Goal: Task Accomplishment & Management: Manage account settings

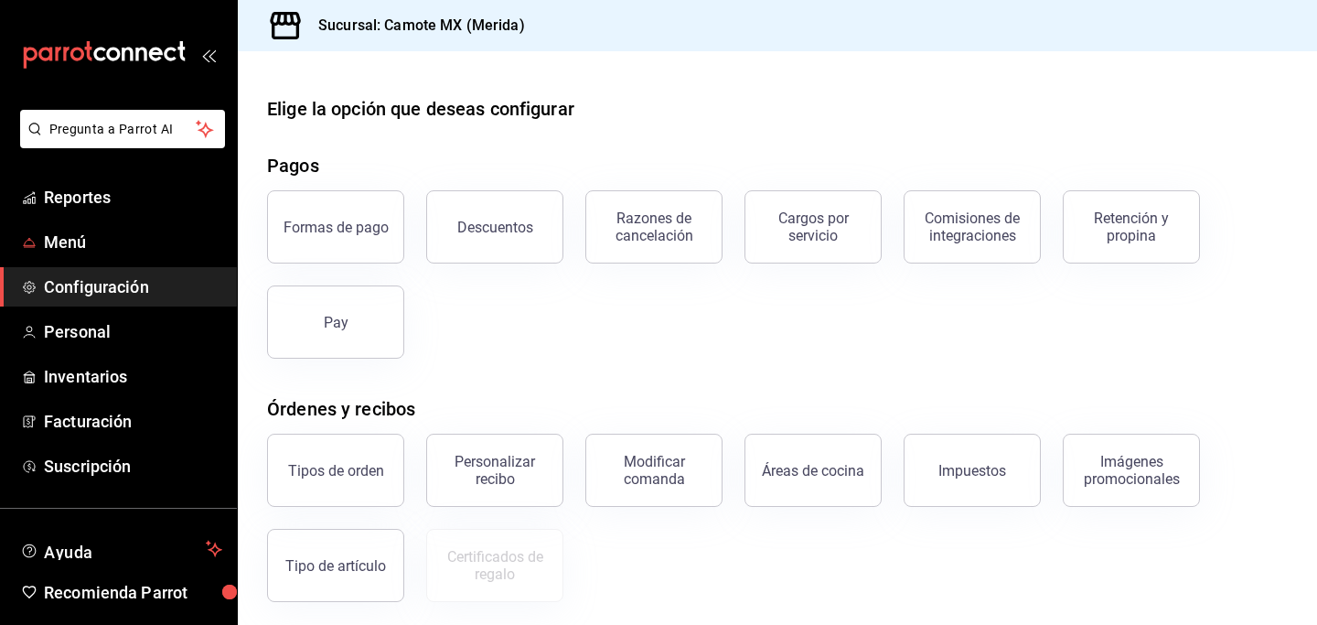
scroll to position [303, 0]
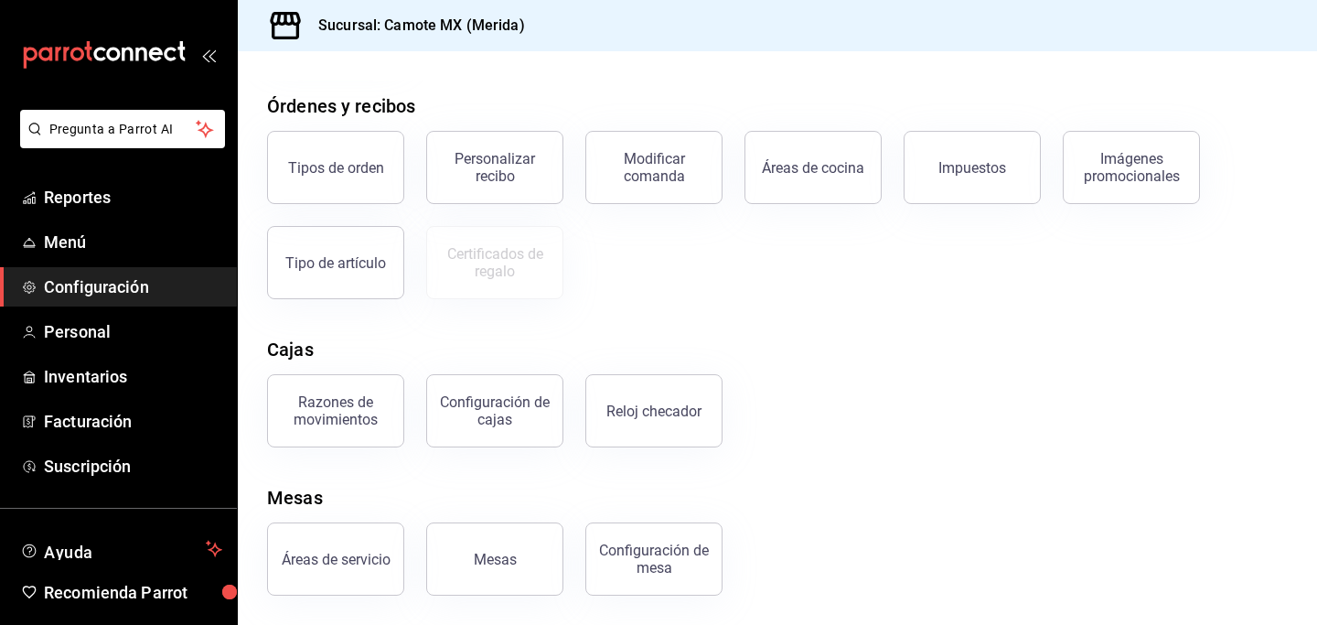
click at [89, 291] on span "Configuración" at bounding box center [133, 286] width 178 height 25
click at [815, 170] on div "Áreas de cocina" at bounding box center [813, 167] width 102 height 17
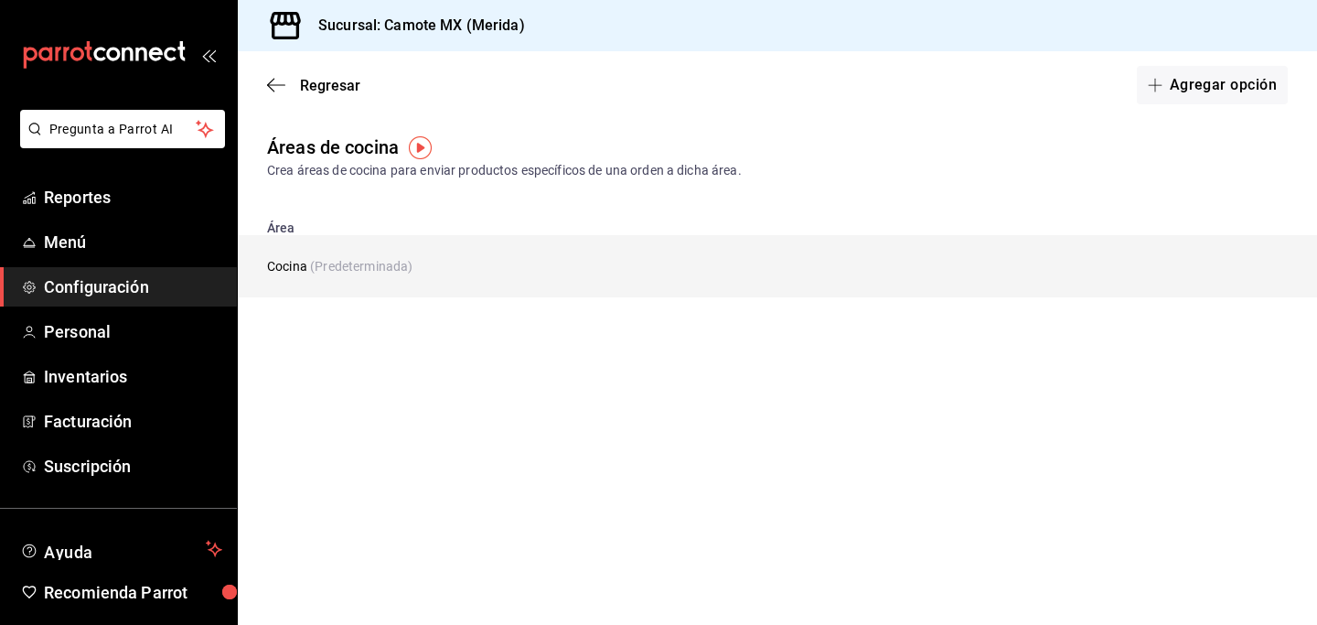
click at [281, 273] on td "Cocina (Predeterminada)" at bounding box center [666, 266] width 857 height 62
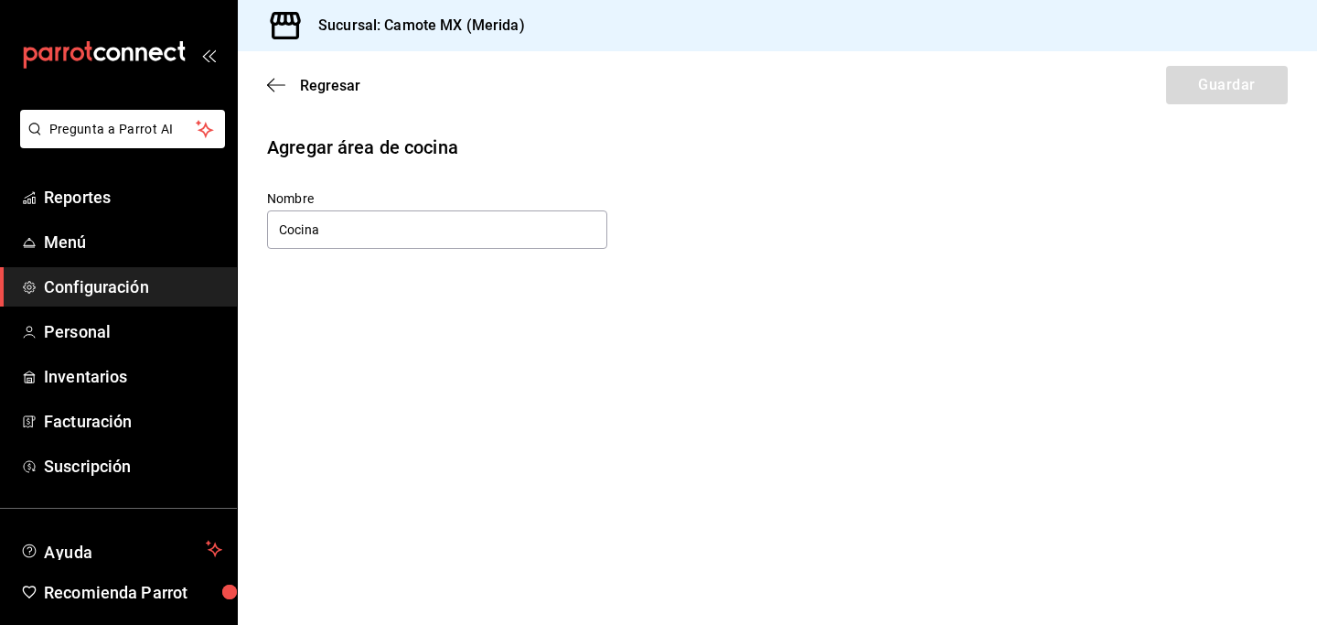
click at [281, 273] on main "Regresar Guardar Agregar área de cocina Nombre Cocina" at bounding box center [777, 337] width 1079 height 573
click at [274, 83] on icon "button" at bounding box center [276, 85] width 18 height 16
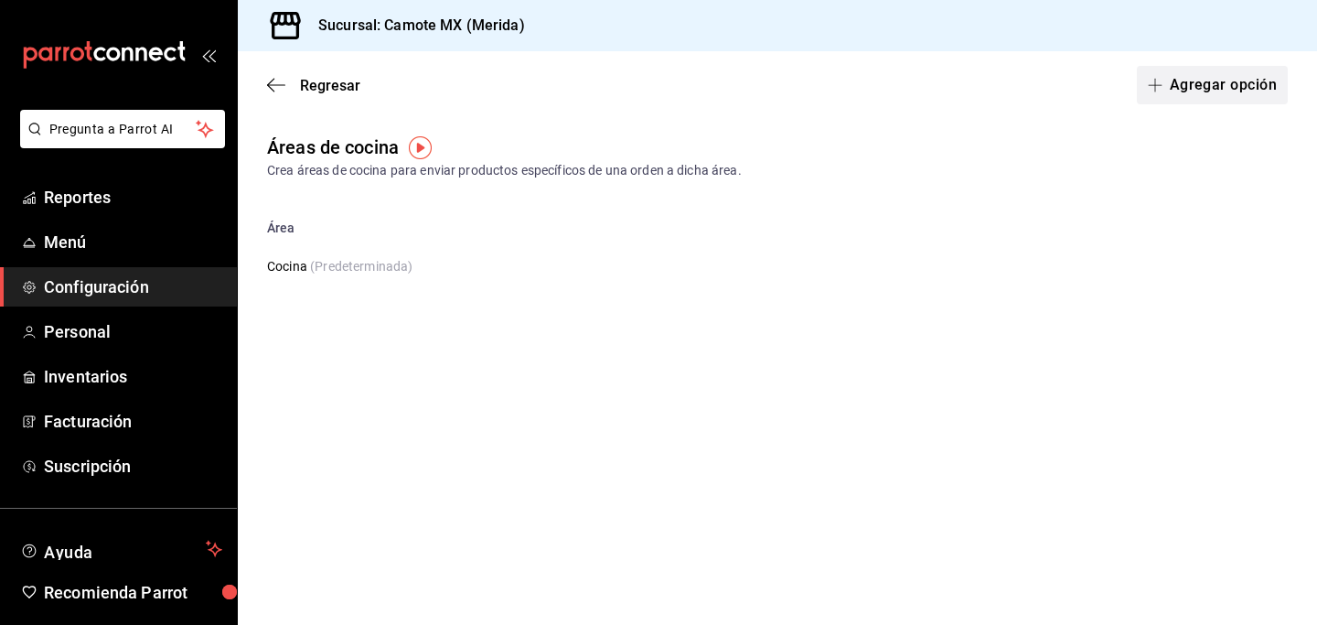
click at [1168, 86] on span "button" at bounding box center [1159, 85] width 22 height 15
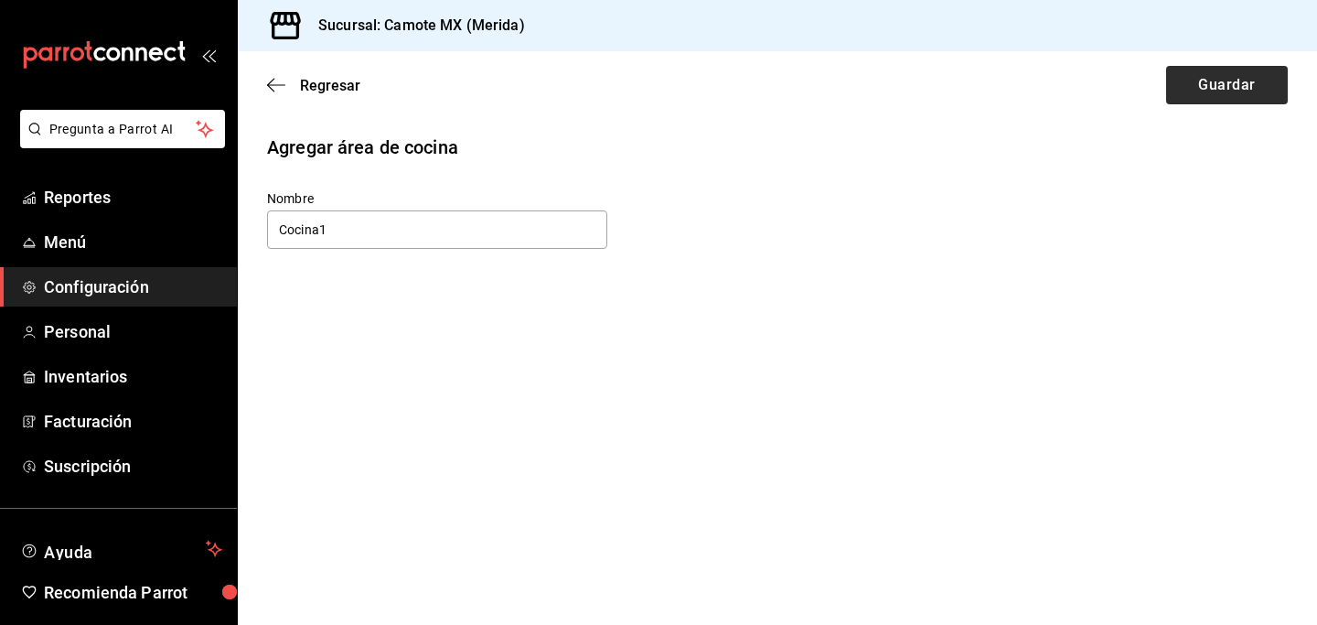
type input "Cocina1"
click at [1225, 92] on button "Guardar" at bounding box center [1227, 85] width 122 height 38
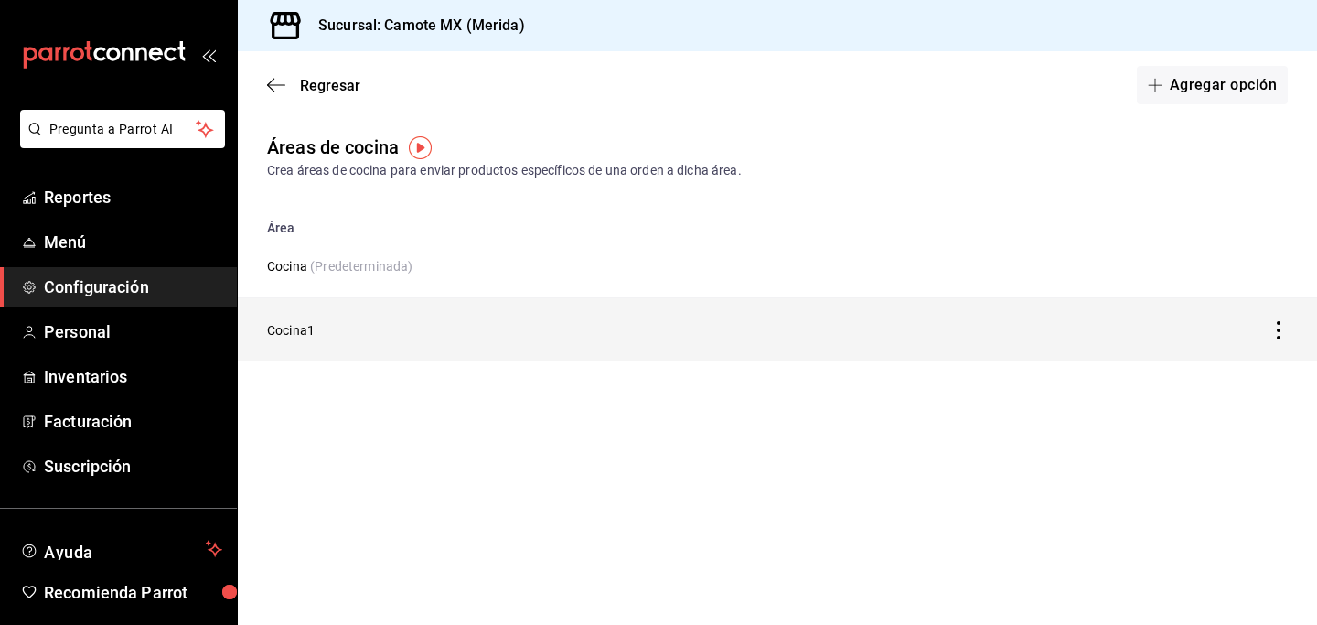
click at [1278, 337] on icon "discountsTable" at bounding box center [1279, 330] width 4 height 18
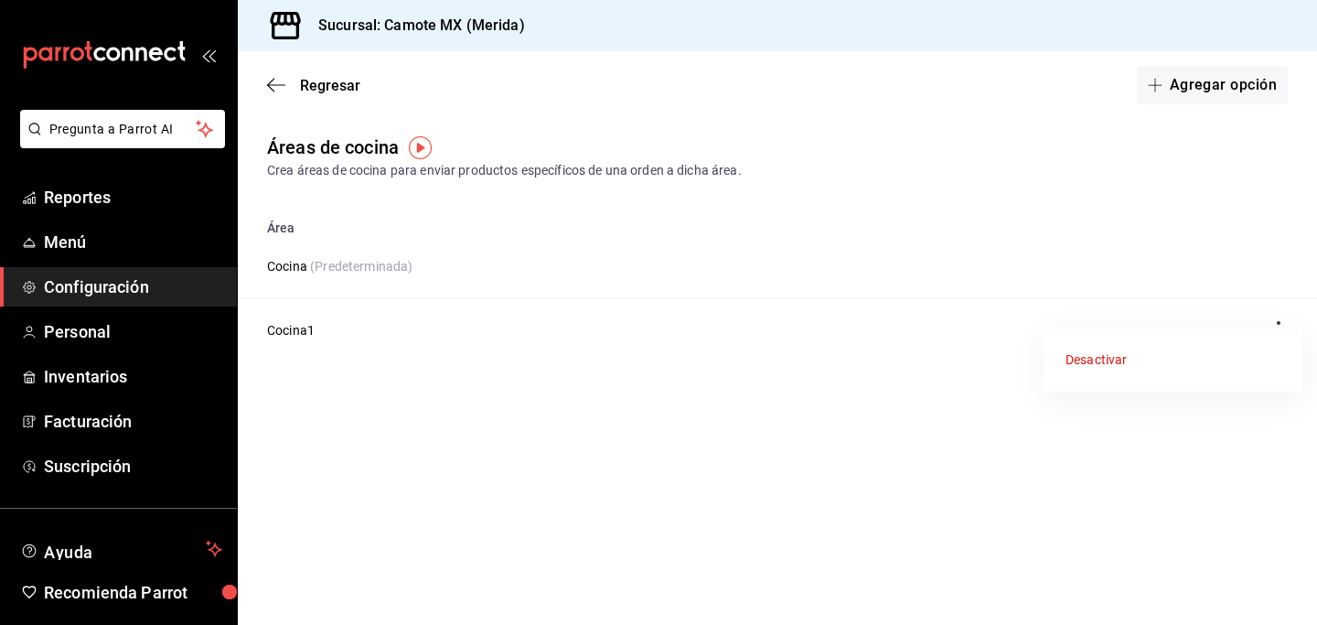
click at [1261, 249] on div at bounding box center [658, 312] width 1317 height 625
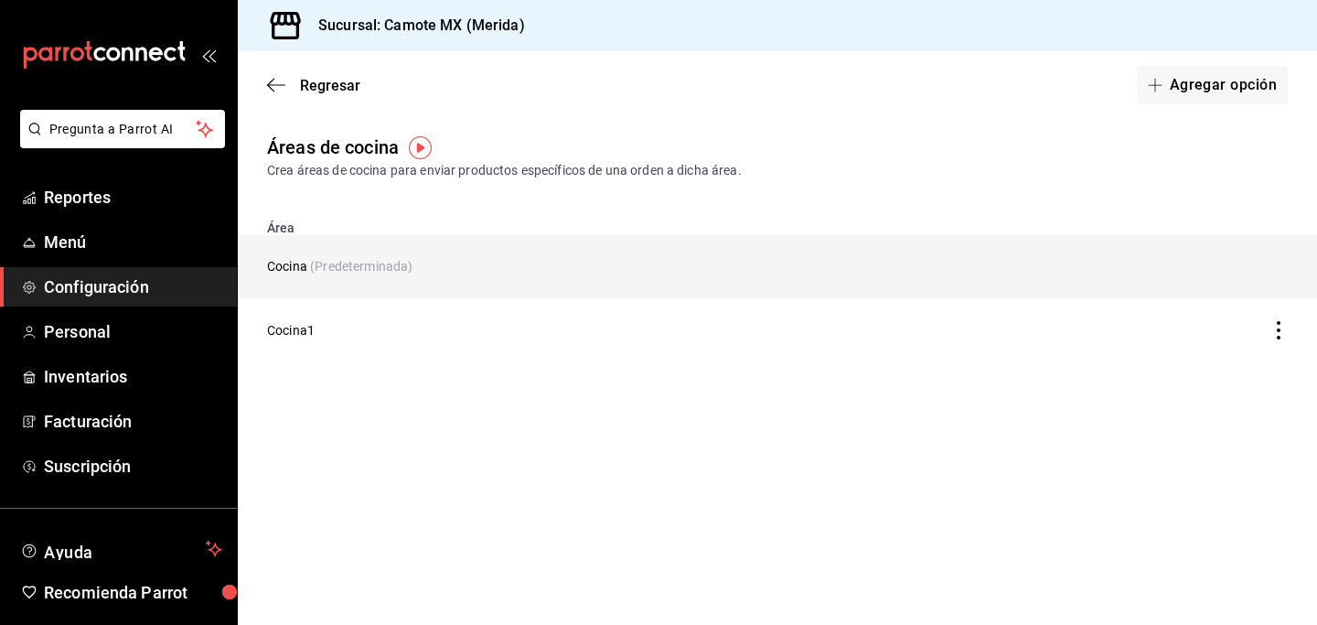
click at [440, 274] on td "Cocina (Predeterminada)" at bounding box center [636, 266] width 797 height 63
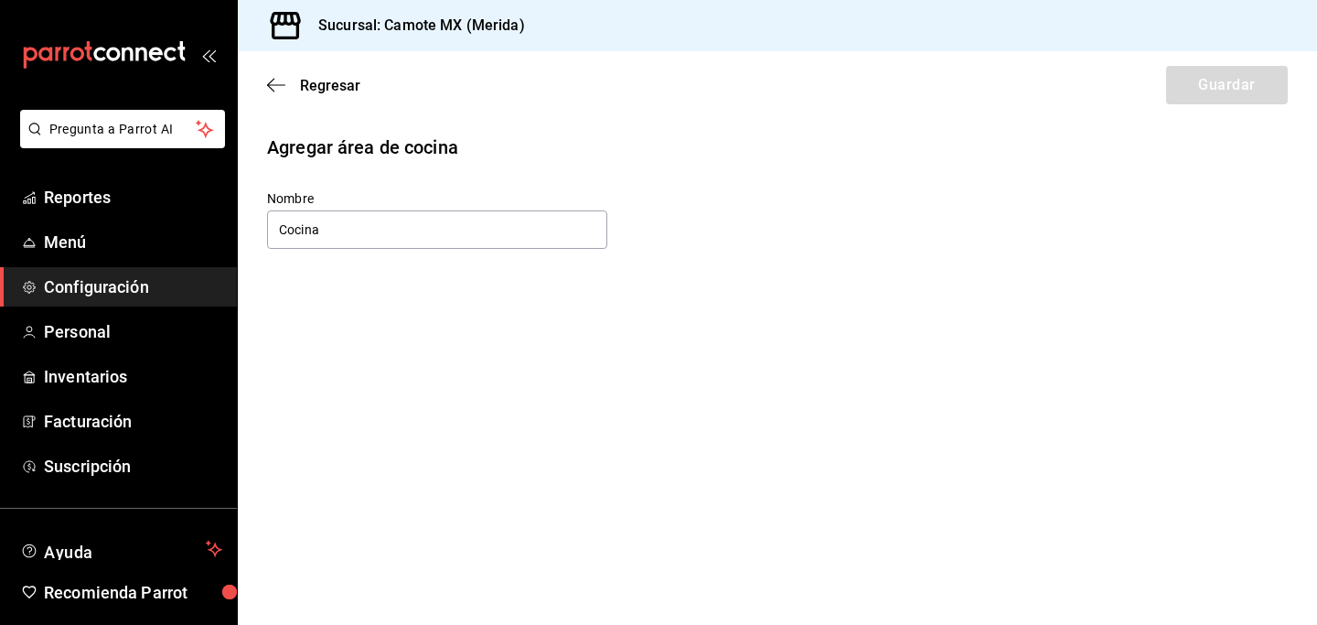
click at [464, 161] on div "Agregar área de cocina Nombre Cocina" at bounding box center [777, 193] width 1079 height 118
click at [282, 88] on icon "button" at bounding box center [276, 85] width 18 height 16
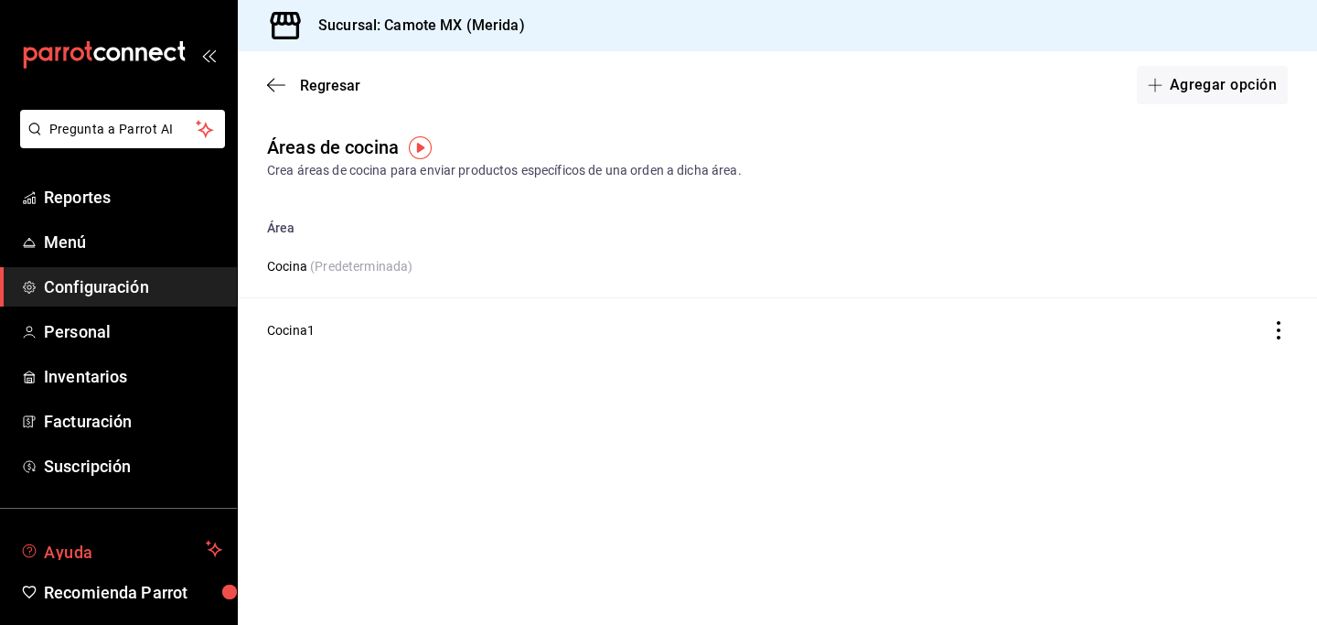
click at [133, 557] on span "Ayuda" at bounding box center [121, 549] width 155 height 22
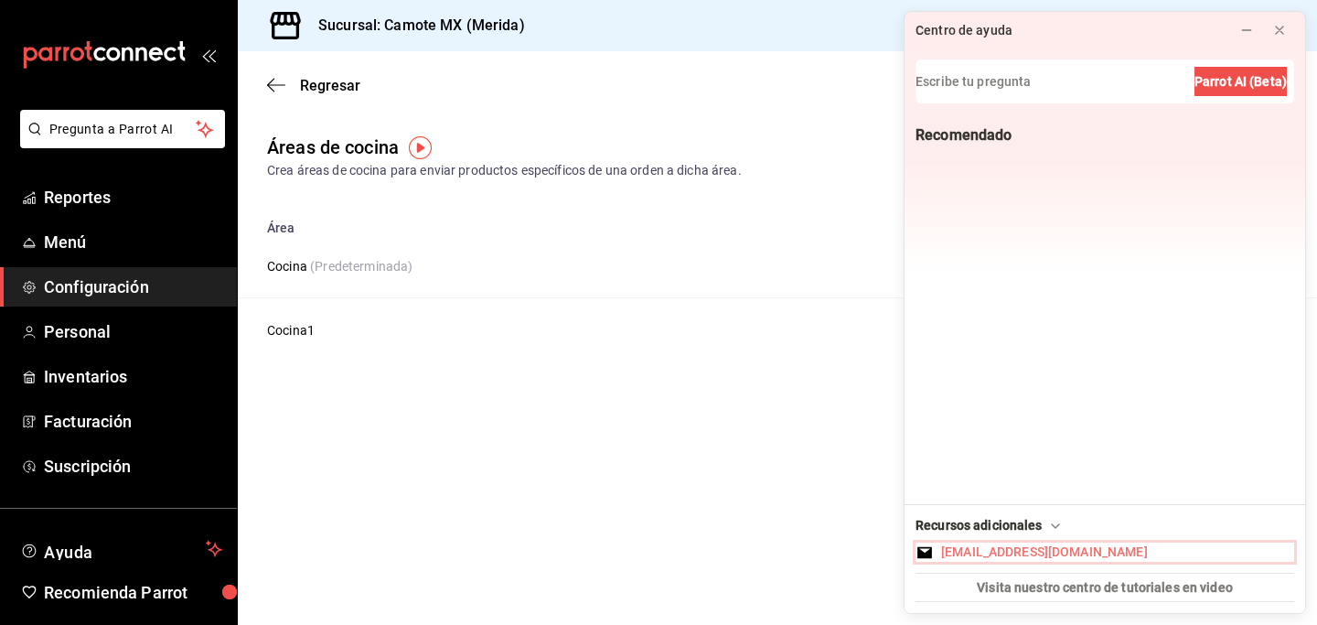
click at [1012, 551] on div "[EMAIL_ADDRESS][DOMAIN_NAME]" at bounding box center [1044, 551] width 207 height 19
click at [1048, 521] on icon at bounding box center [1055, 526] width 15 height 15
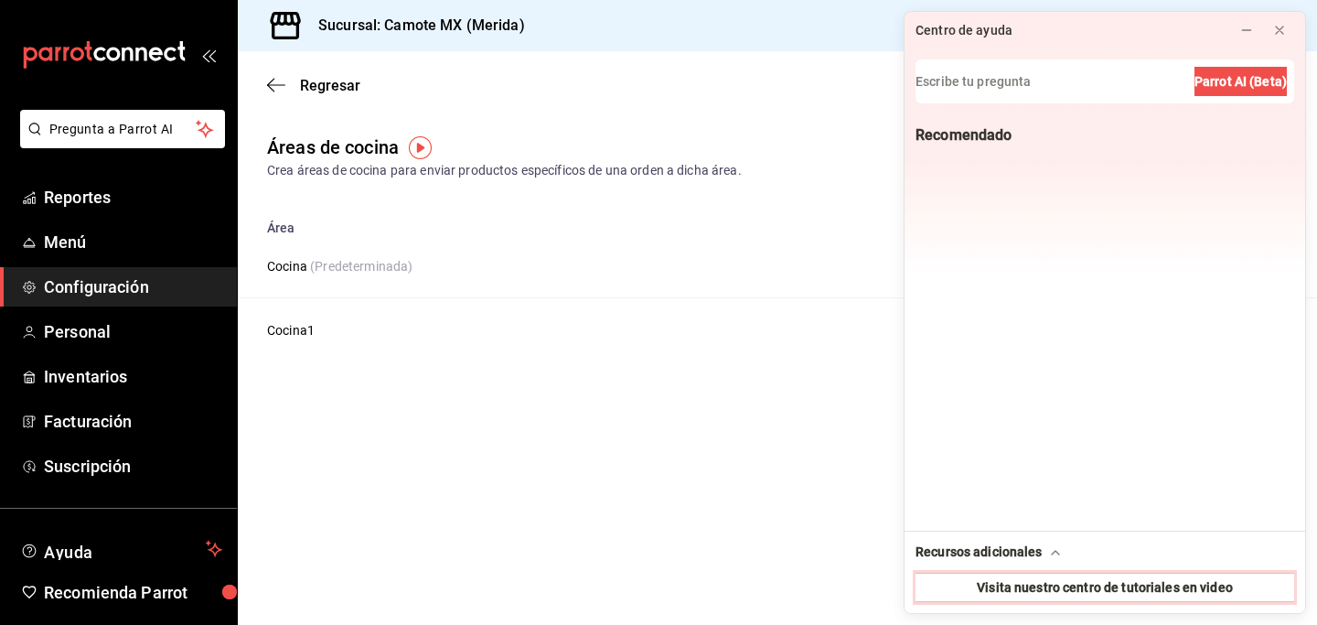
click at [969, 584] on button "Visita nuestro centro de tutoriales en video" at bounding box center [1104, 586] width 379 height 29
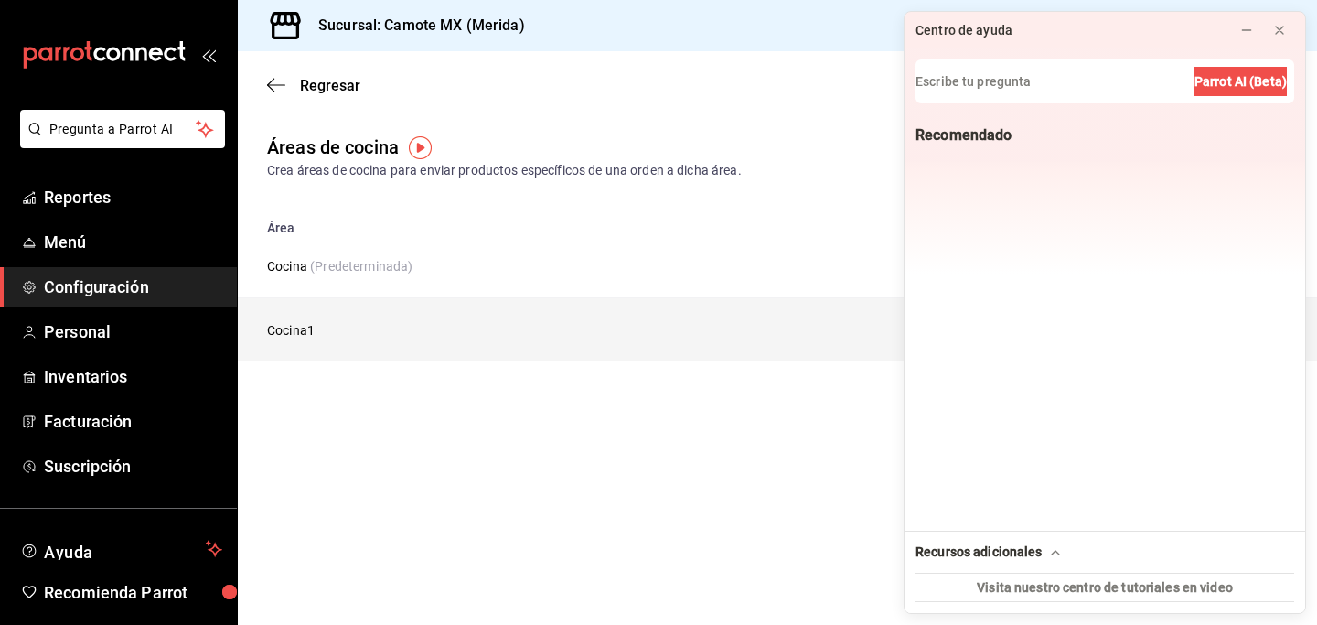
click at [313, 330] on td "Cocina1" at bounding box center [636, 330] width 797 height 64
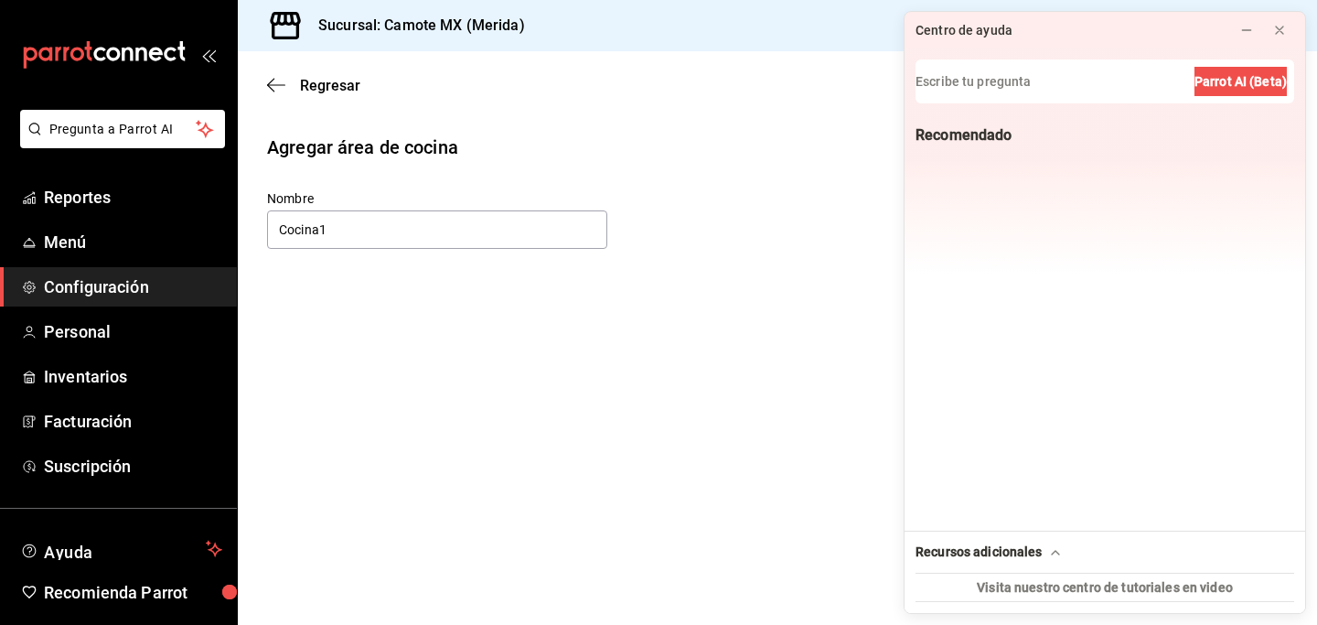
click at [461, 350] on main "Regresar Guardar Agregar área de cocina Nombre Cocina1" at bounding box center [777, 337] width 1079 height 573
click at [1284, 16] on div at bounding box center [1105, 14] width 380 height 5
click at [1284, 25] on icon at bounding box center [1279, 30] width 15 height 15
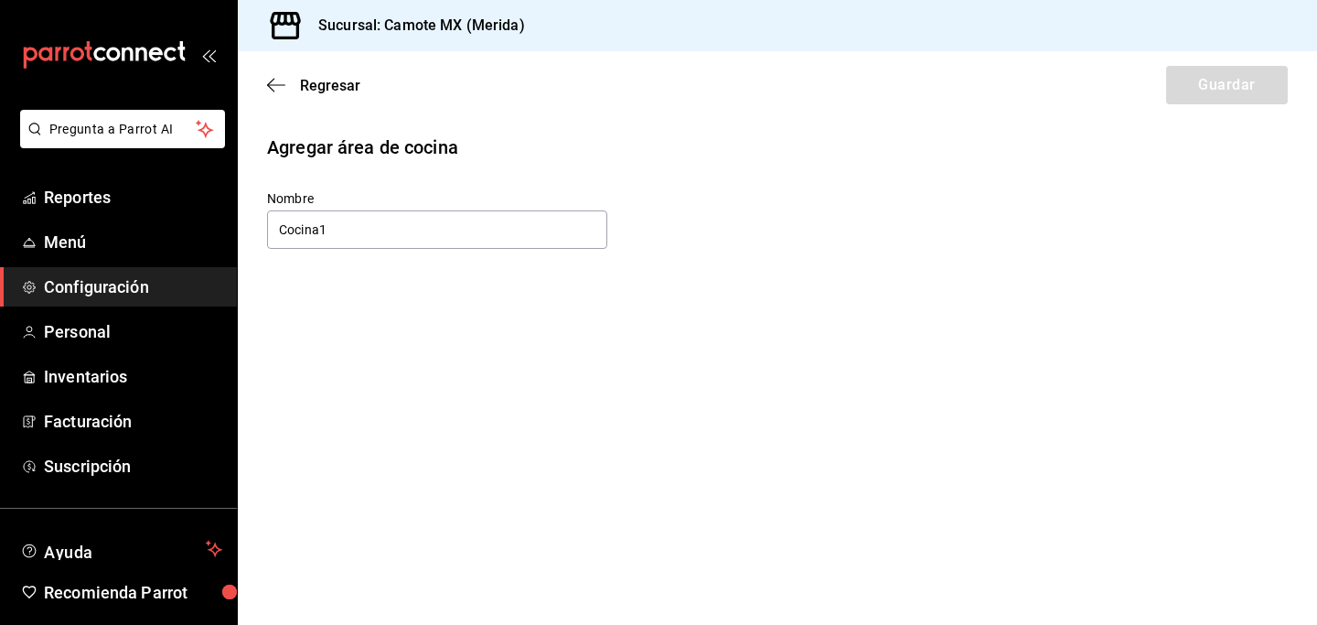
click at [278, 93] on div "Regresar Guardar" at bounding box center [777, 85] width 1079 height 68
click at [266, 80] on div "Regresar Guardar" at bounding box center [777, 85] width 1079 height 68
click at [283, 84] on icon "button" at bounding box center [276, 84] width 18 height 1
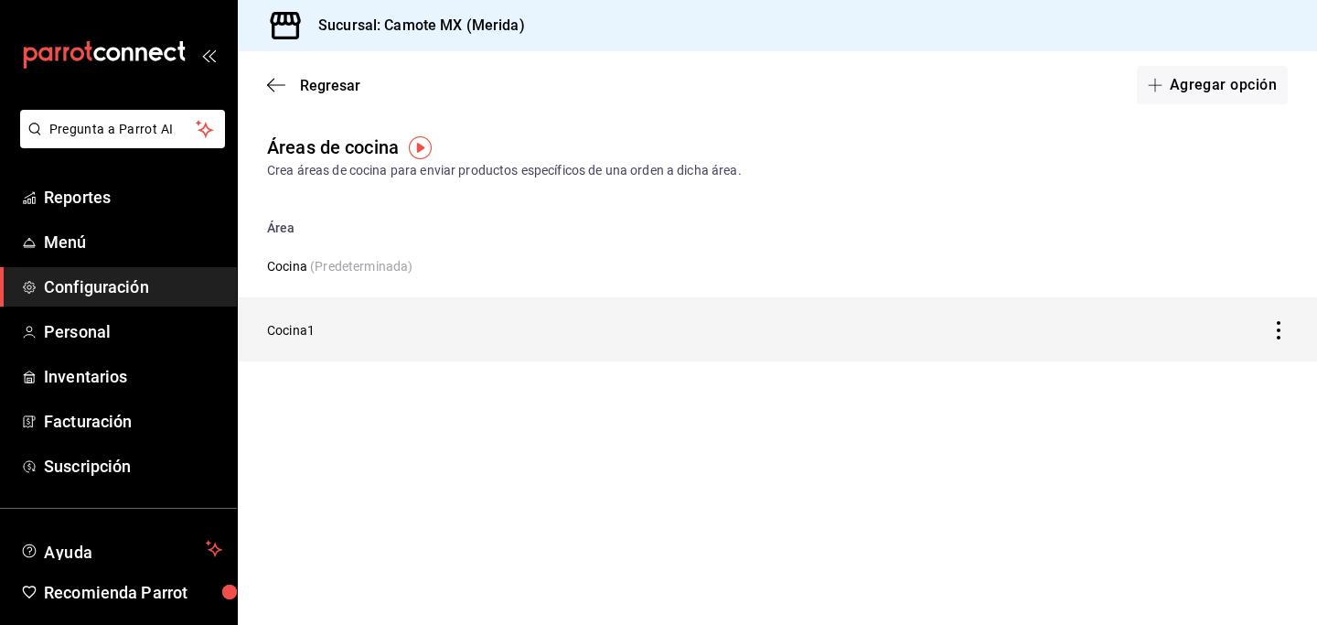
click at [1278, 328] on icon "discountsTable" at bounding box center [1279, 330] width 4 height 18
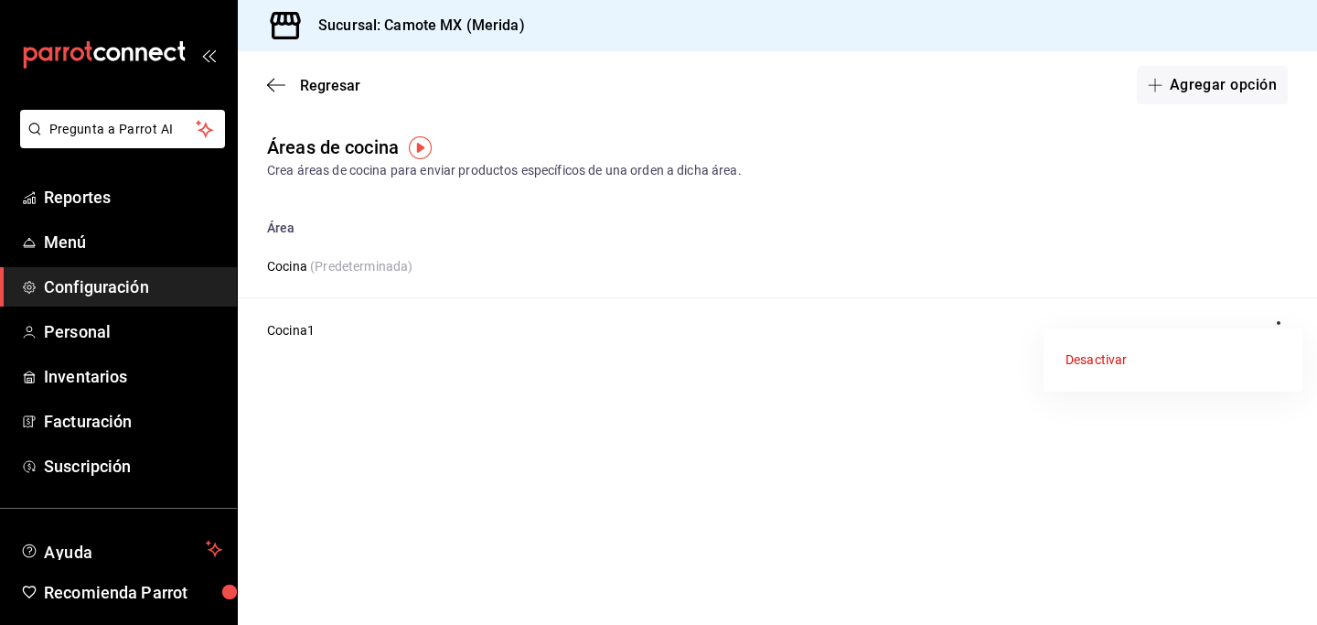
click at [1116, 358] on div "Desactivar" at bounding box center [1095, 359] width 61 height 19
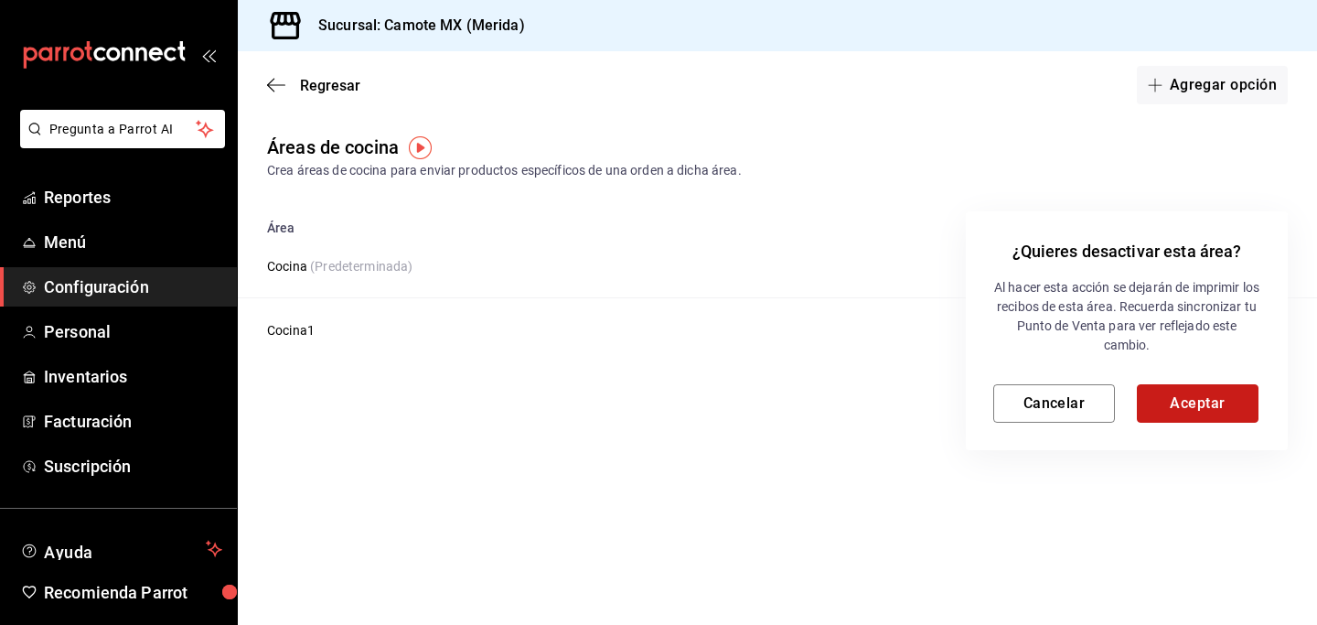
click at [1164, 401] on button "Aceptar" at bounding box center [1198, 403] width 122 height 38
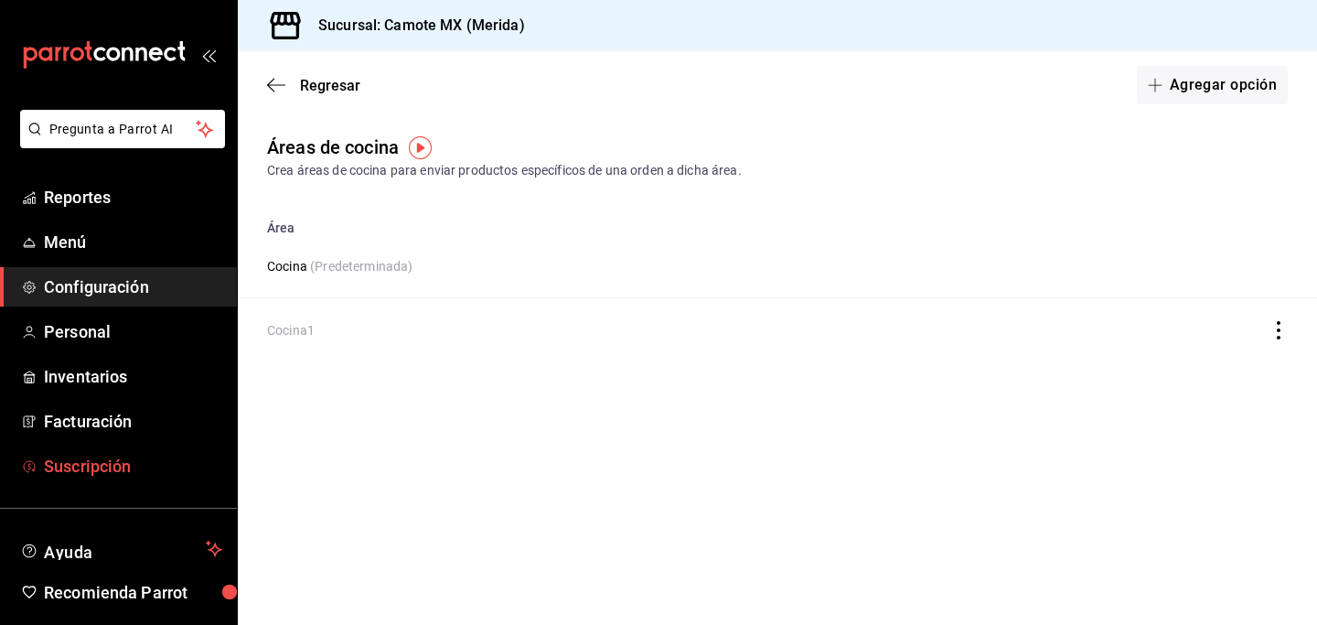
scroll to position [65, 0]
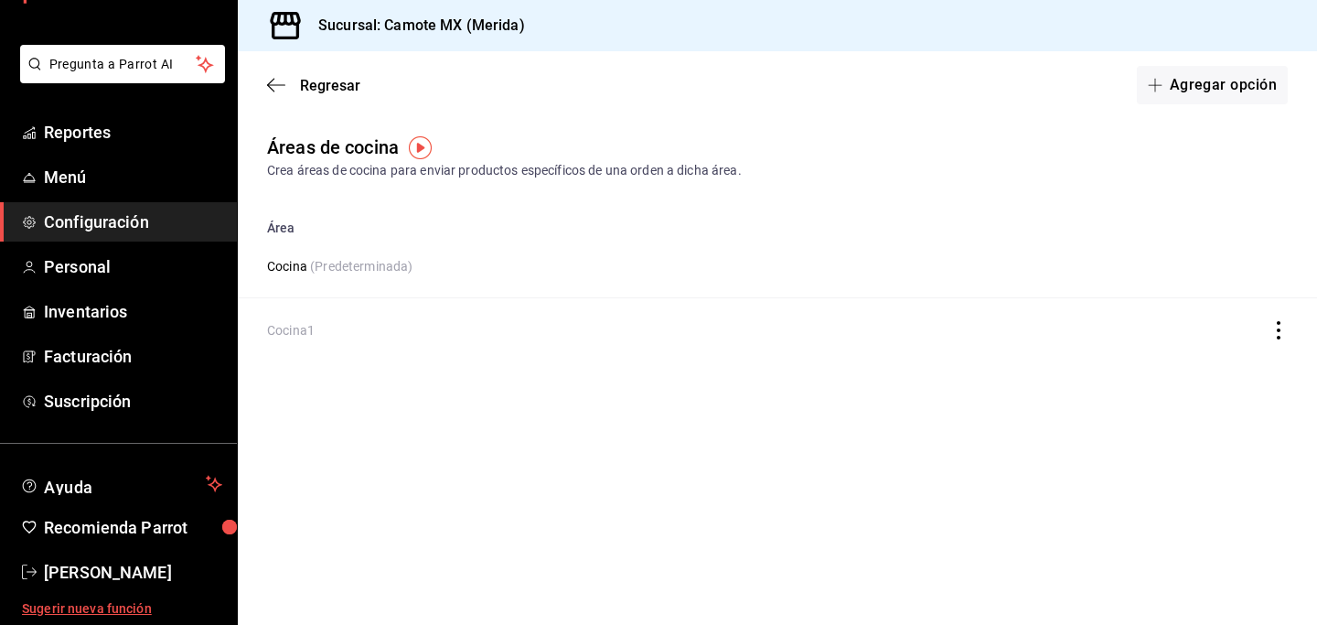
click at [123, 606] on span "Sugerir nueva función" at bounding box center [122, 608] width 200 height 19
click at [273, 85] on icon "button" at bounding box center [276, 84] width 18 height 1
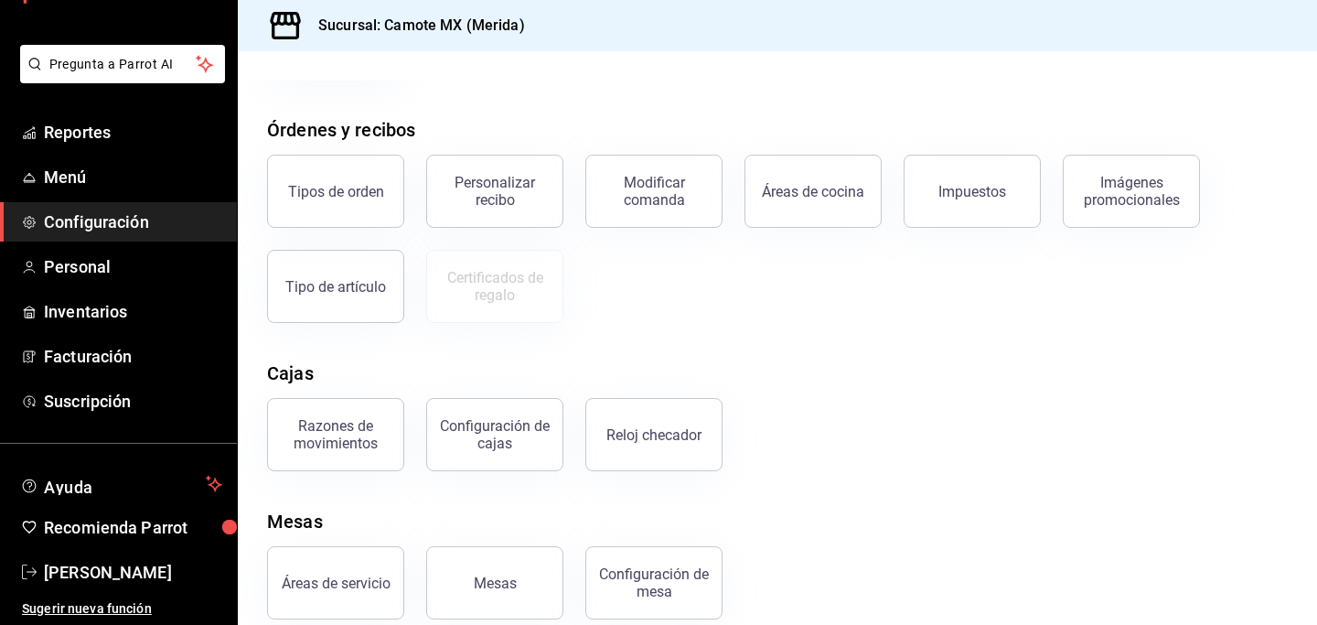
scroll to position [303, 0]
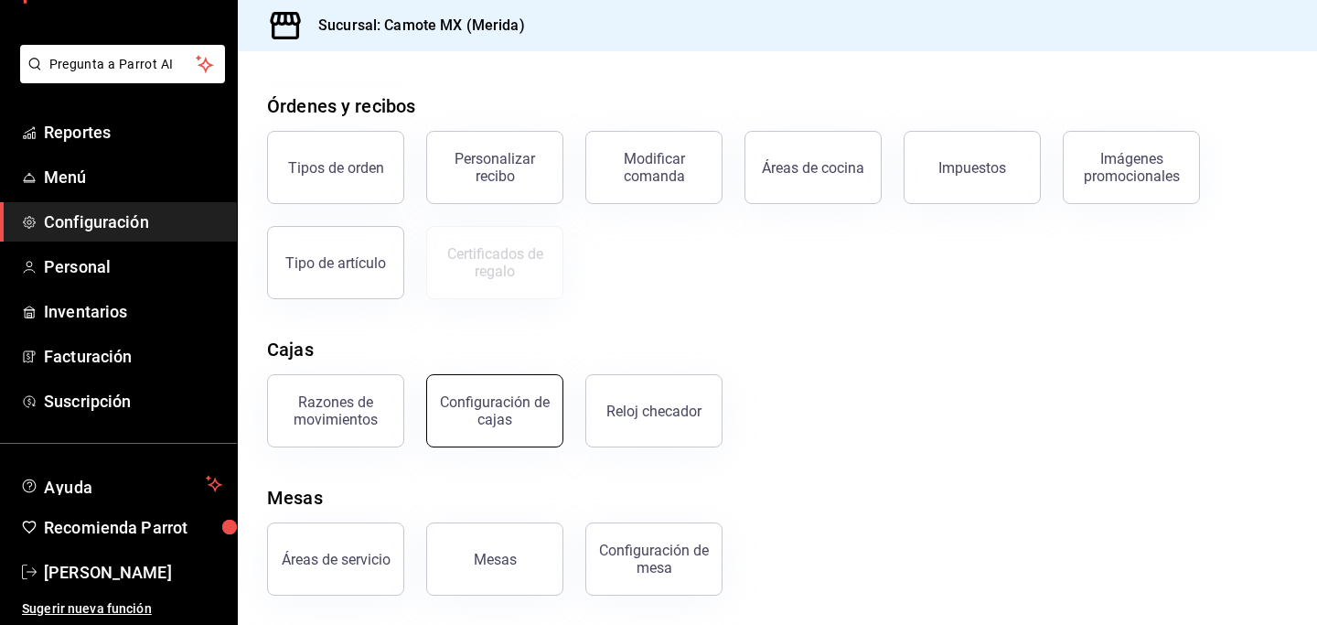
click at [492, 412] on div "Configuración de cajas" at bounding box center [494, 410] width 113 height 35
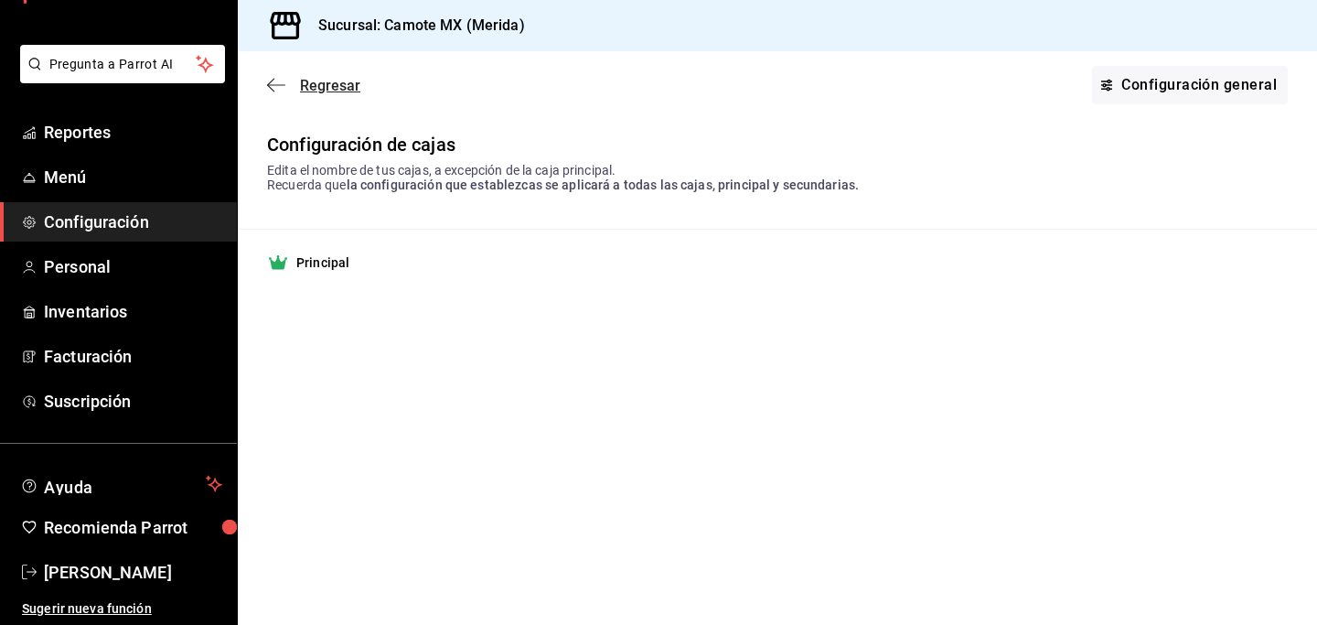
click at [271, 86] on icon "button" at bounding box center [276, 85] width 18 height 16
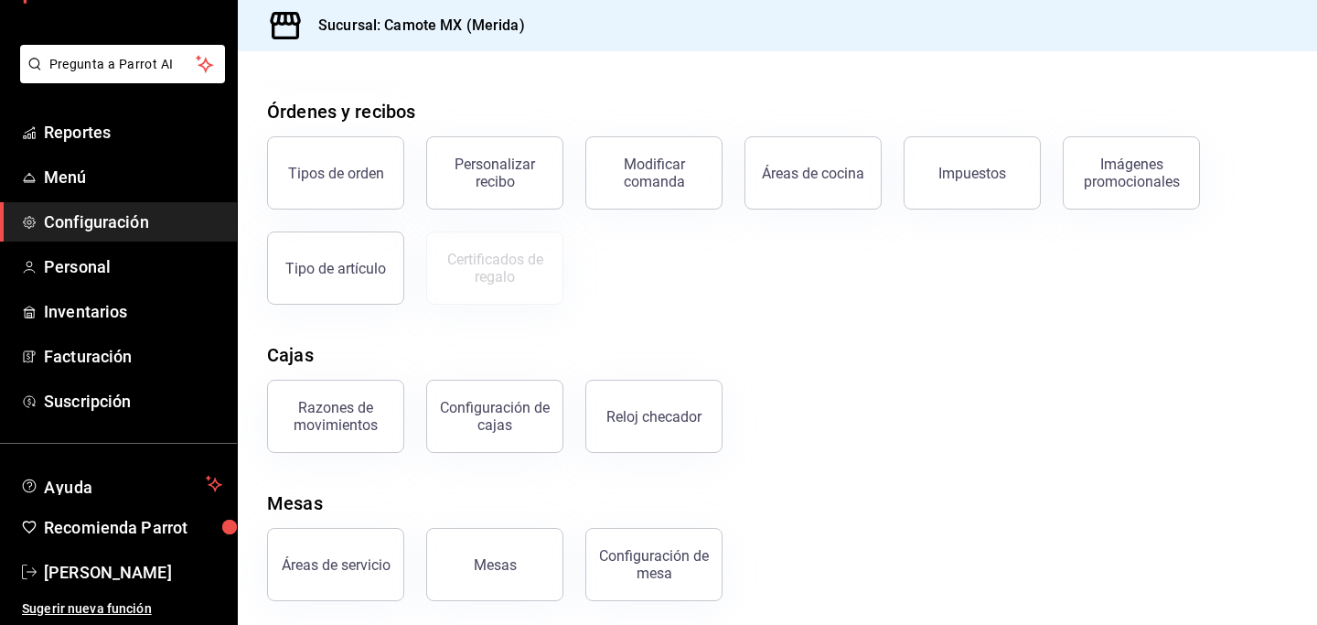
scroll to position [301, 0]
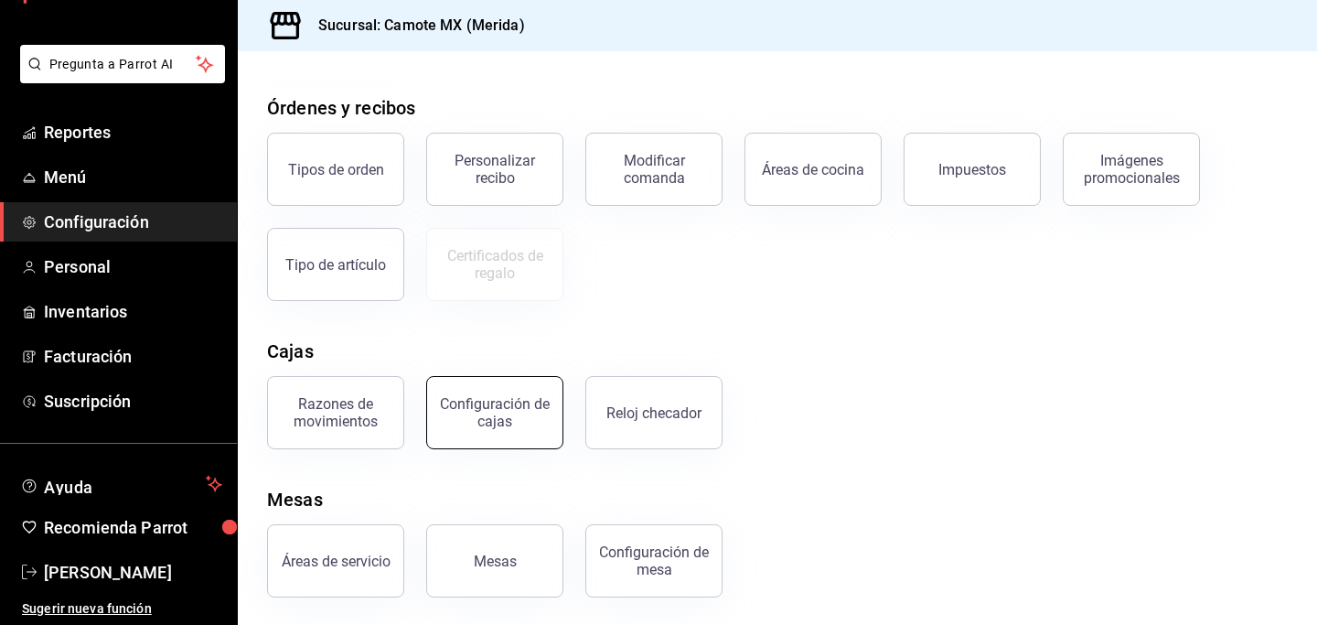
click at [476, 410] on div "Configuración de cajas" at bounding box center [494, 412] width 113 height 35
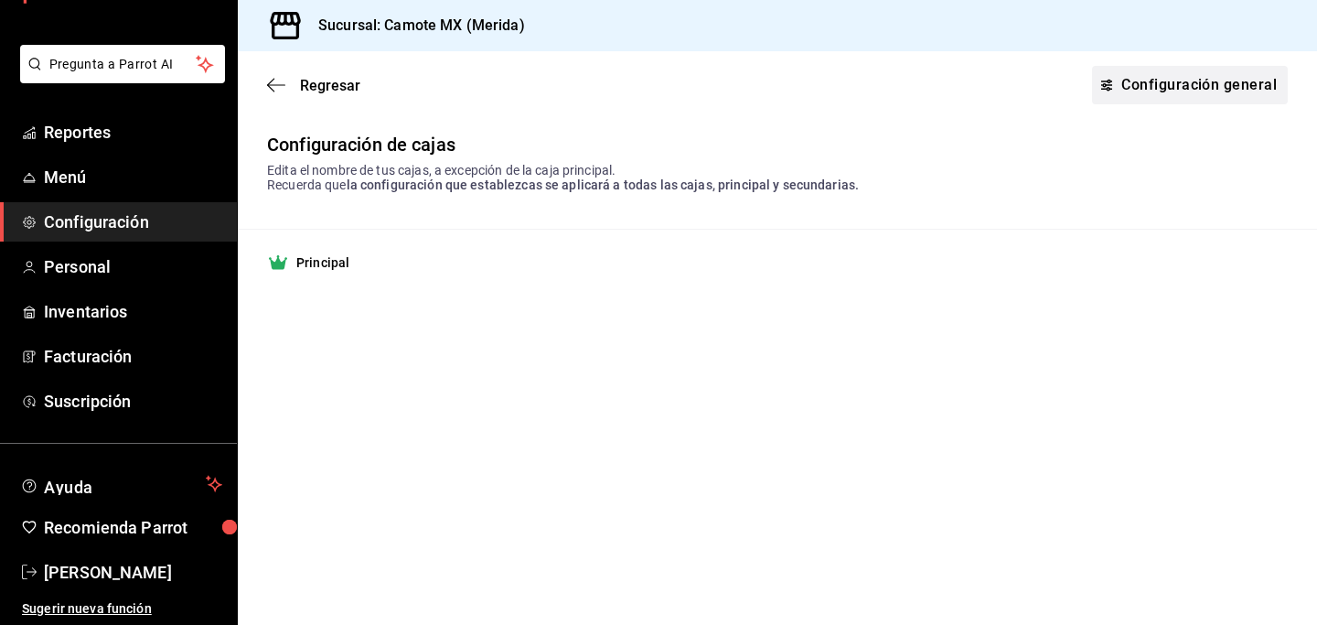
click at [1163, 84] on link "Configuración general" at bounding box center [1190, 85] width 196 height 38
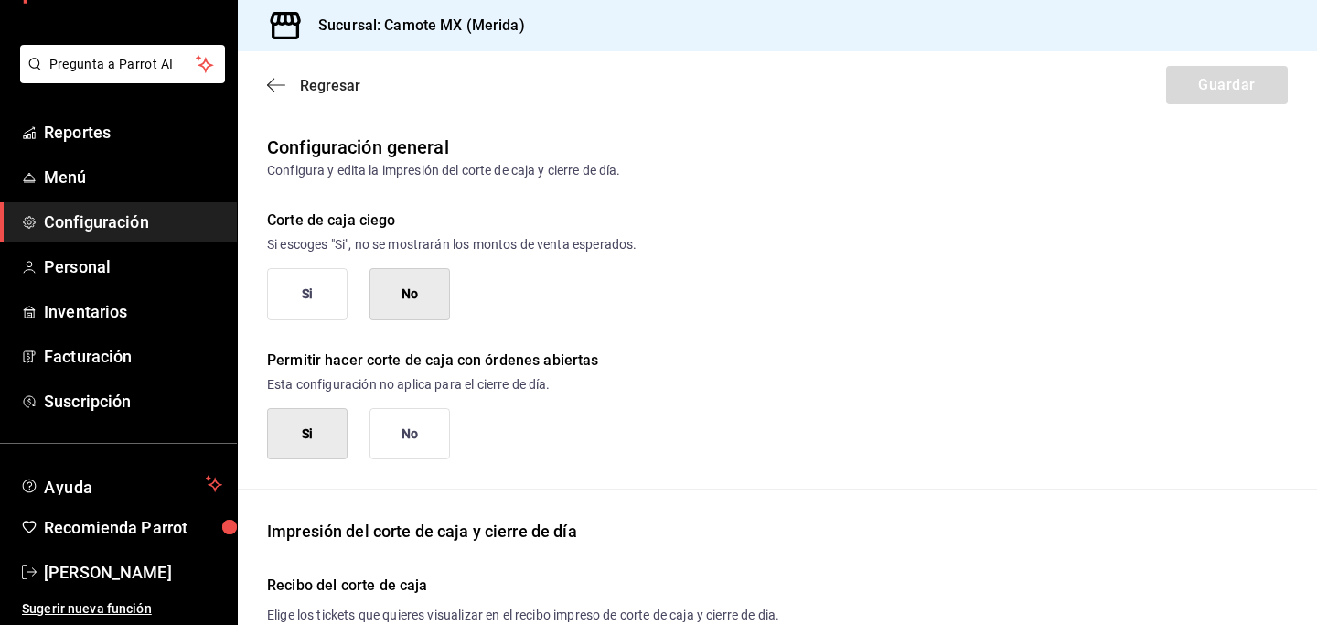
click at [272, 84] on icon "button" at bounding box center [276, 84] width 18 height 1
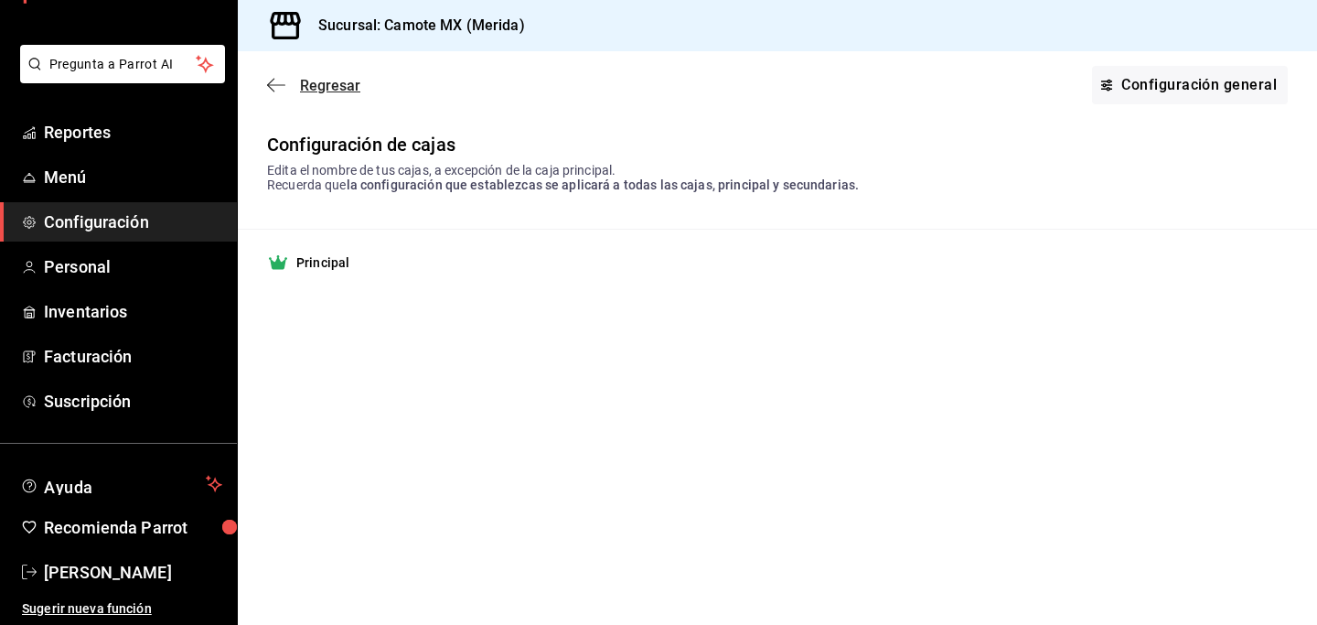
click at [271, 85] on icon "button" at bounding box center [276, 84] width 18 height 1
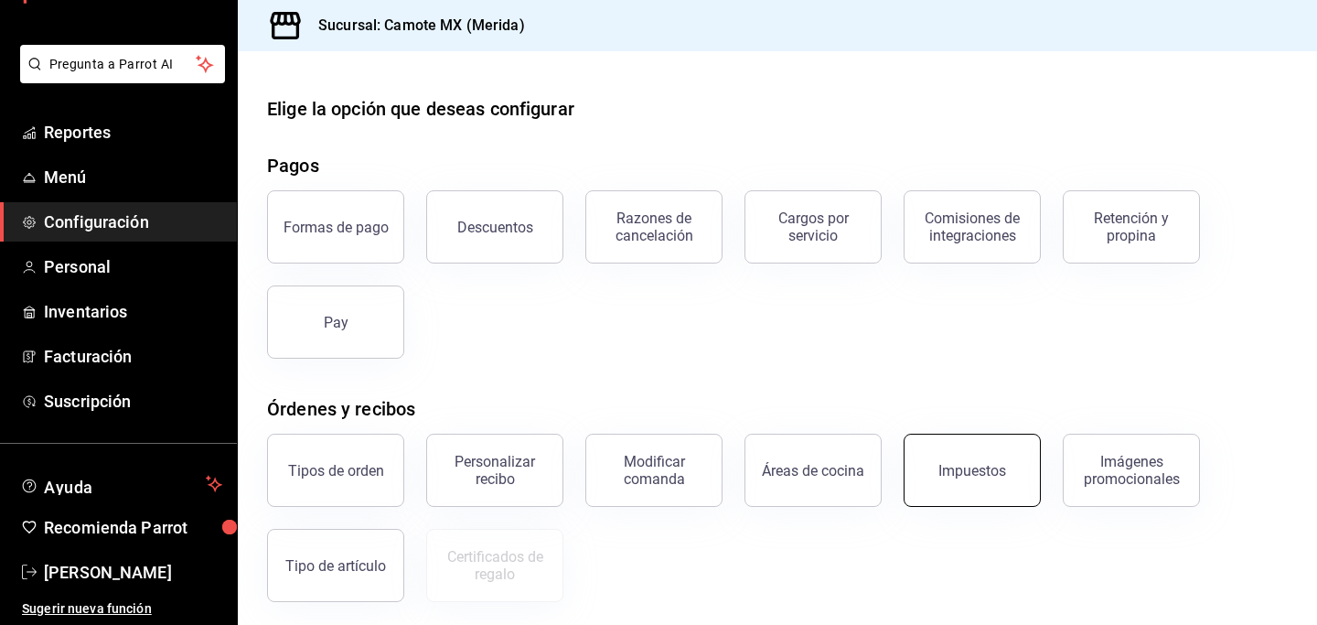
click at [971, 469] on div "Impuestos" at bounding box center [972, 470] width 68 height 17
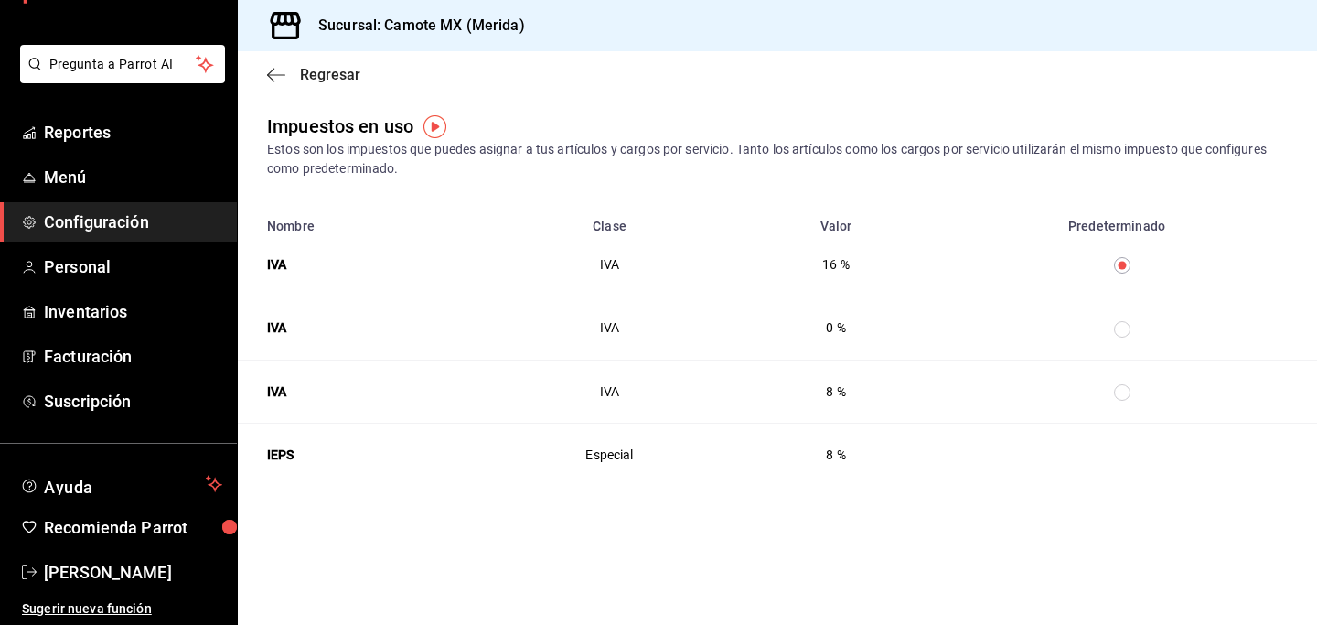
click at [273, 79] on icon "button" at bounding box center [276, 75] width 18 height 16
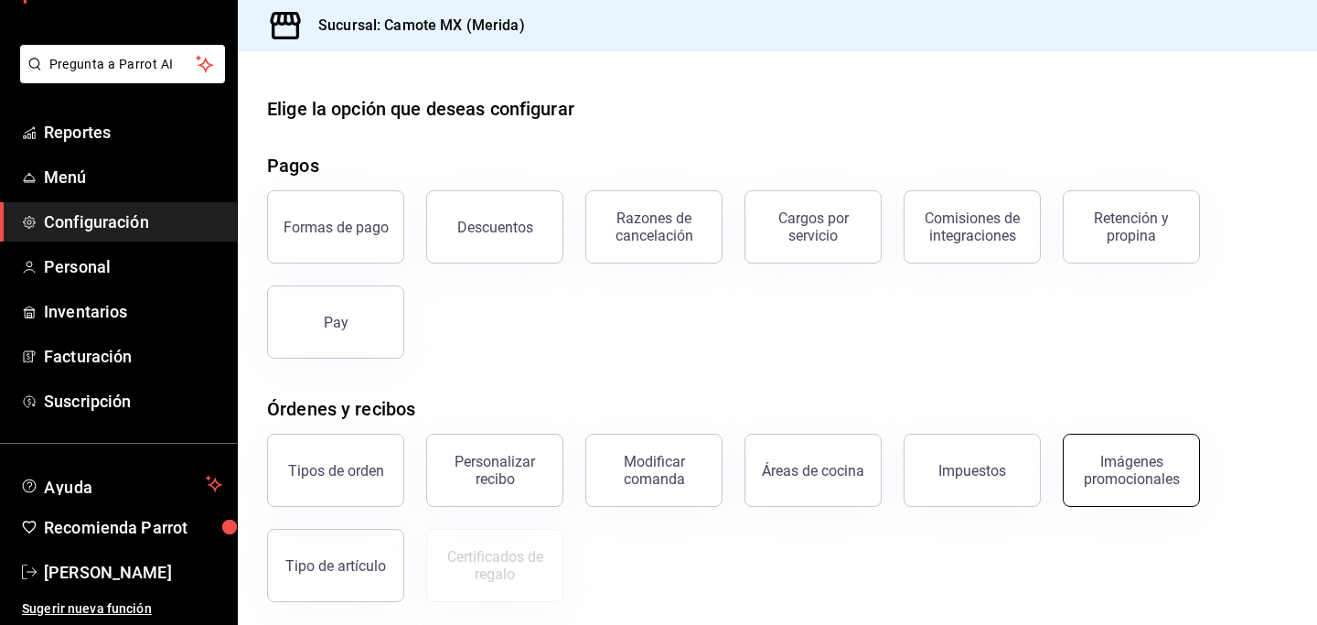
click at [1139, 494] on button "Imágenes promocionales" at bounding box center [1131, 469] width 137 height 73
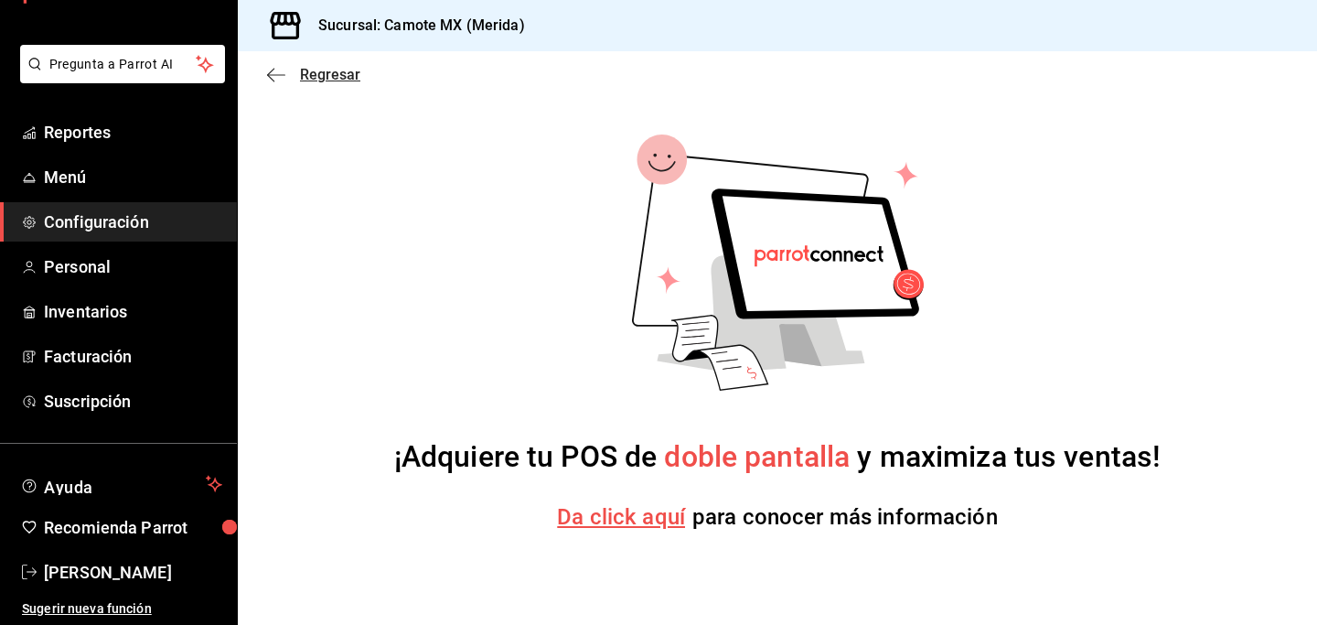
click at [276, 80] on icon "button" at bounding box center [276, 75] width 18 height 16
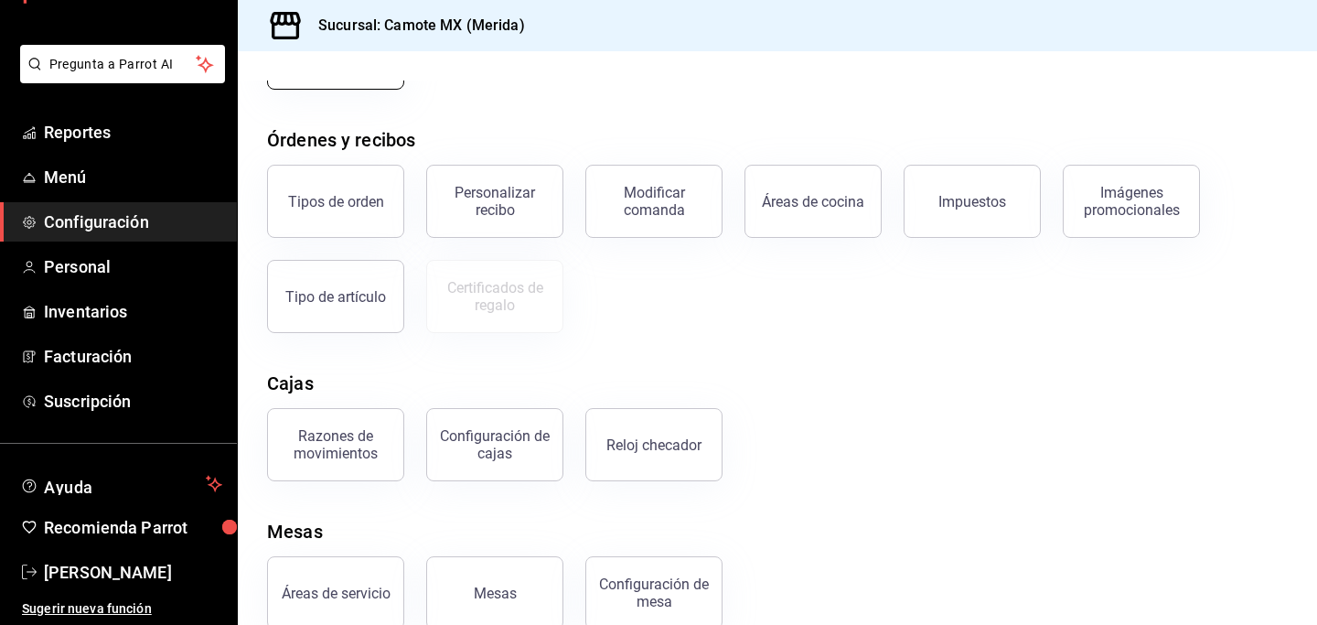
scroll to position [303, 0]
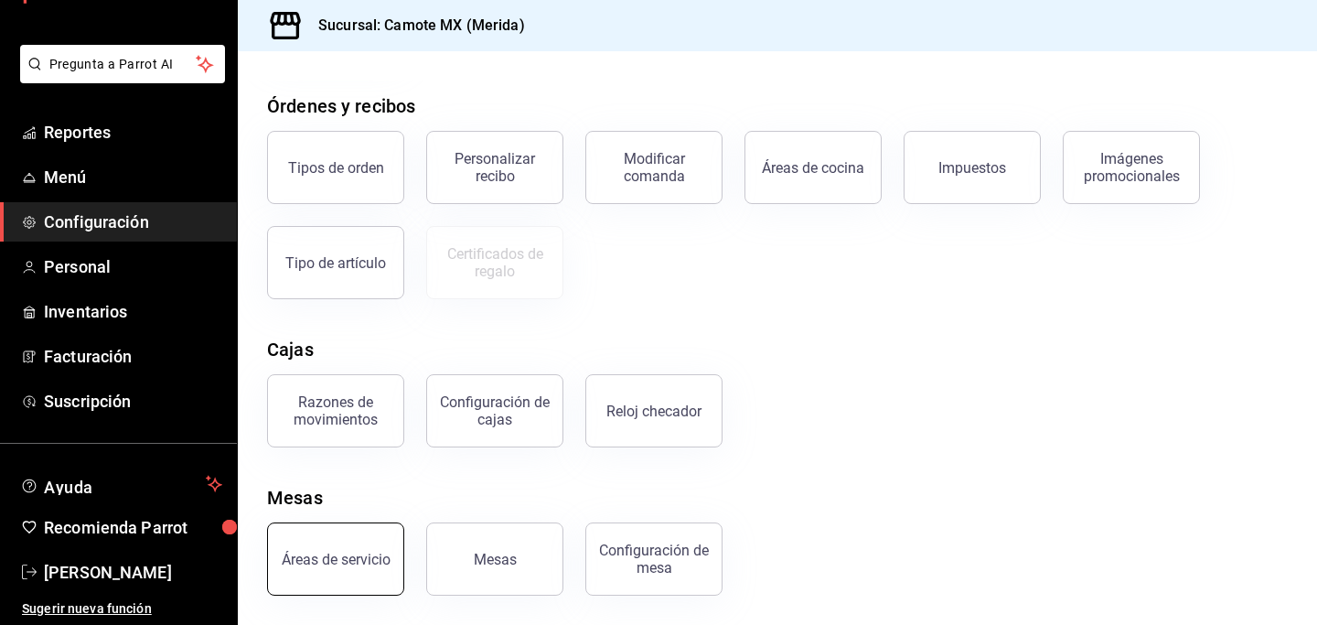
click at [318, 574] on button "Áreas de servicio" at bounding box center [335, 558] width 137 height 73
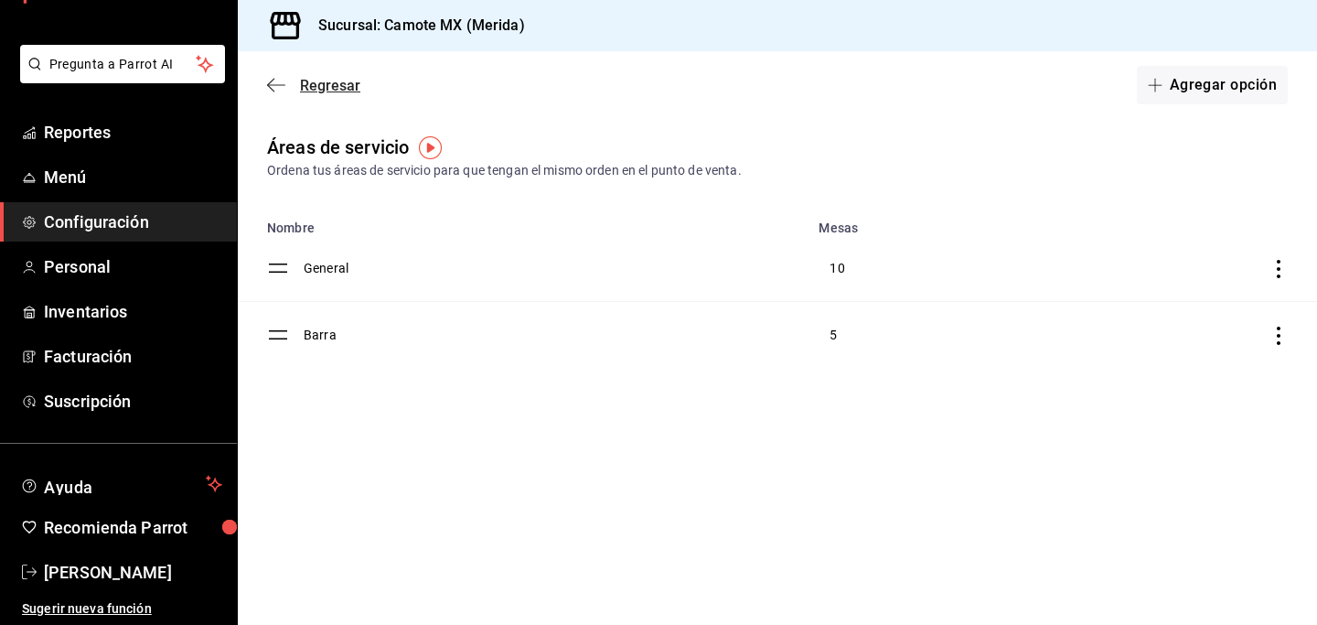
click at [288, 82] on span "Regresar" at bounding box center [313, 85] width 93 height 17
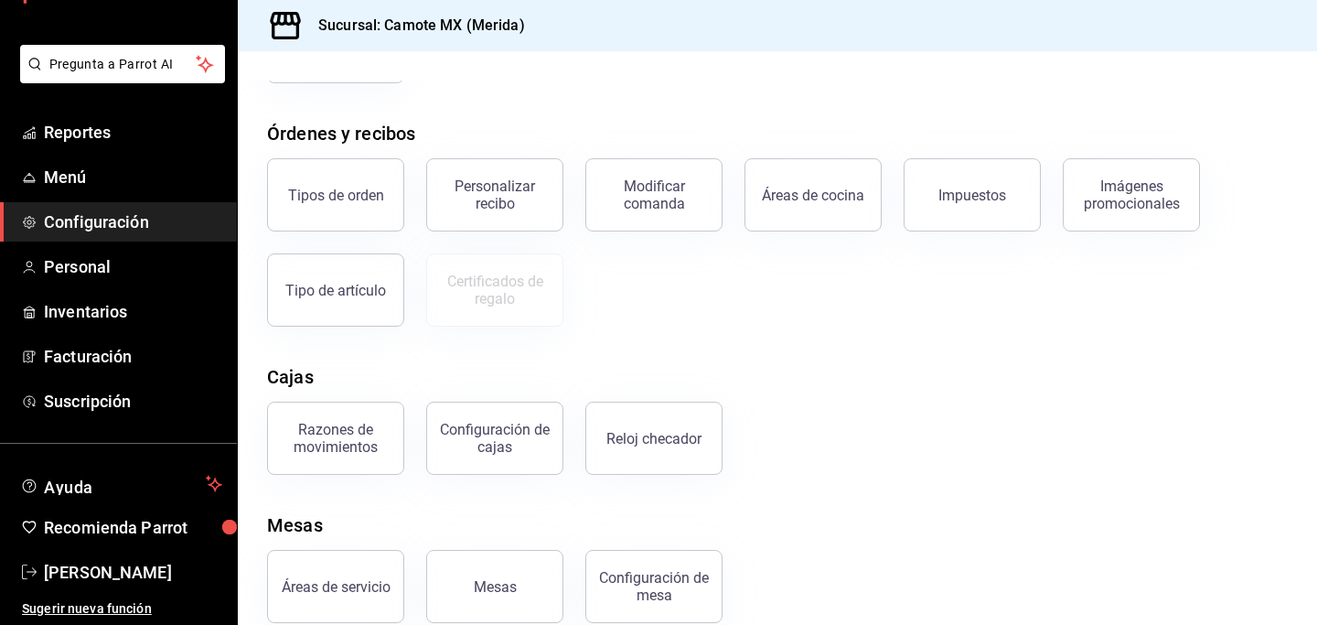
scroll to position [303, 0]
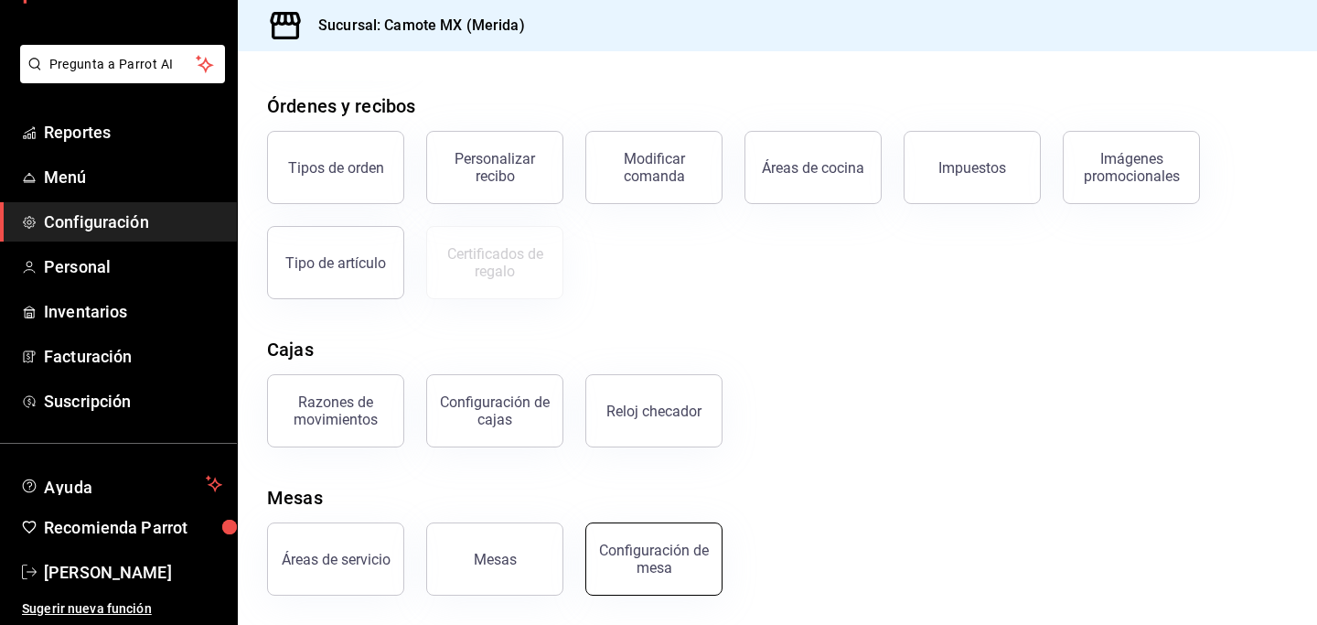
click at [672, 555] on div "Configuración de mesa" at bounding box center [653, 558] width 113 height 35
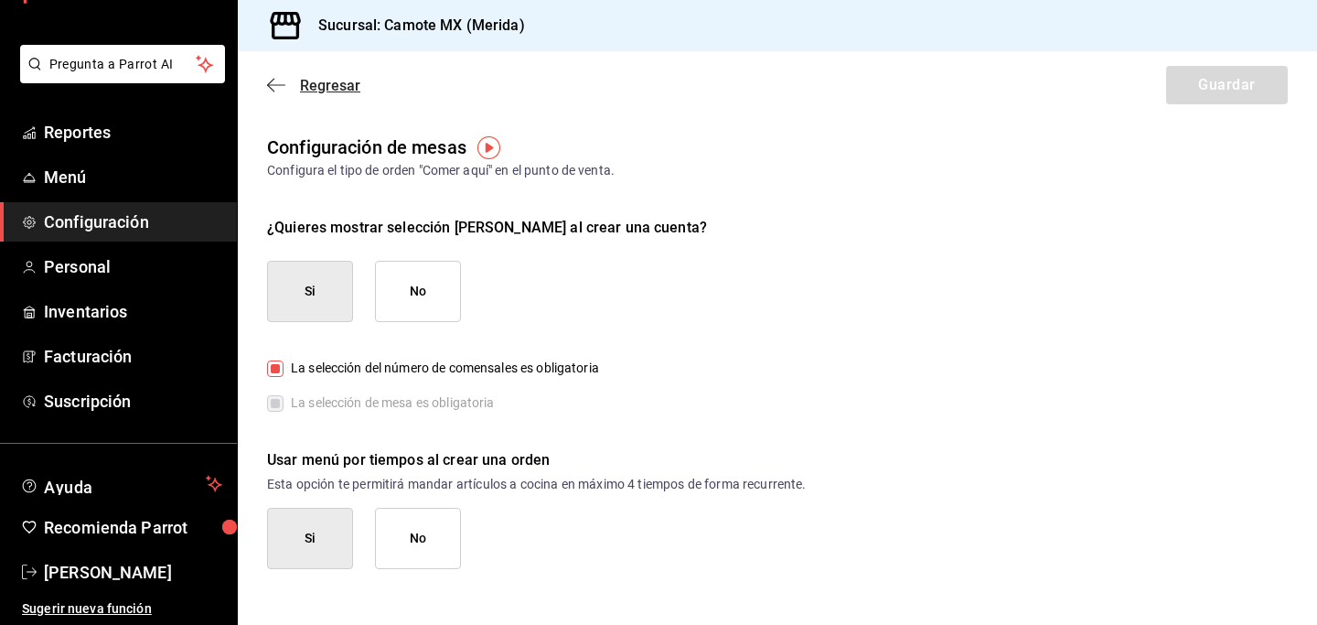
click at [275, 79] on icon "button" at bounding box center [276, 85] width 18 height 16
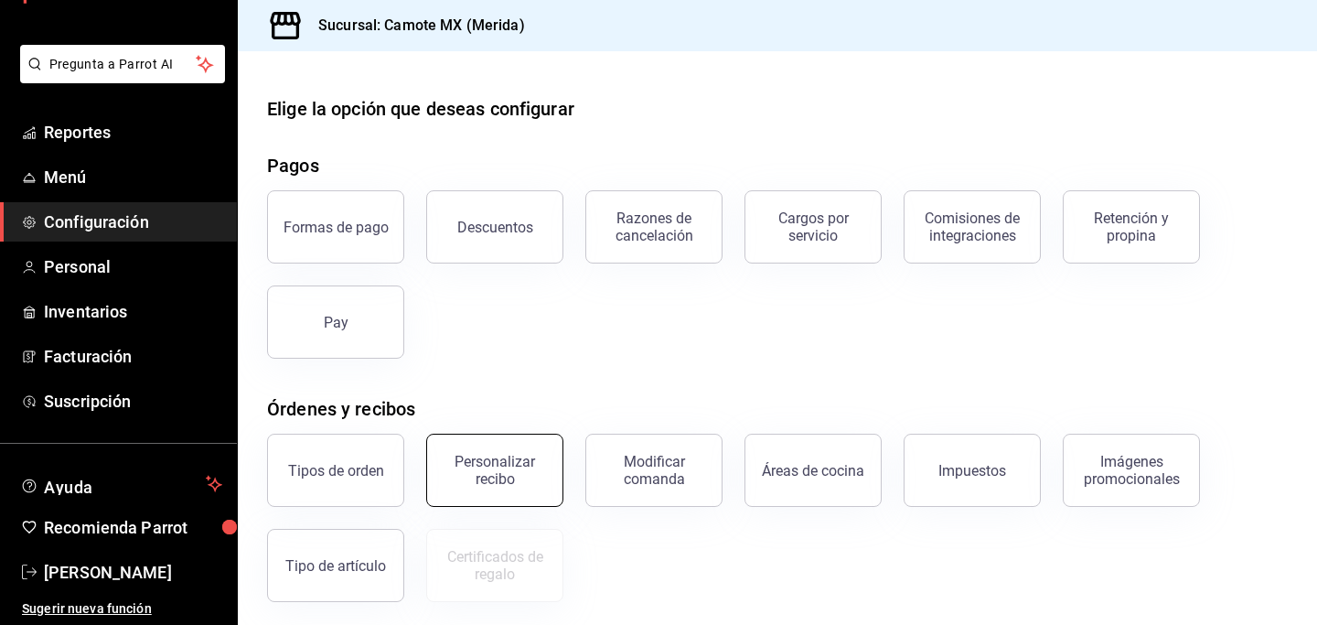
click at [493, 479] on div "Personalizar recibo" at bounding box center [494, 470] width 113 height 35
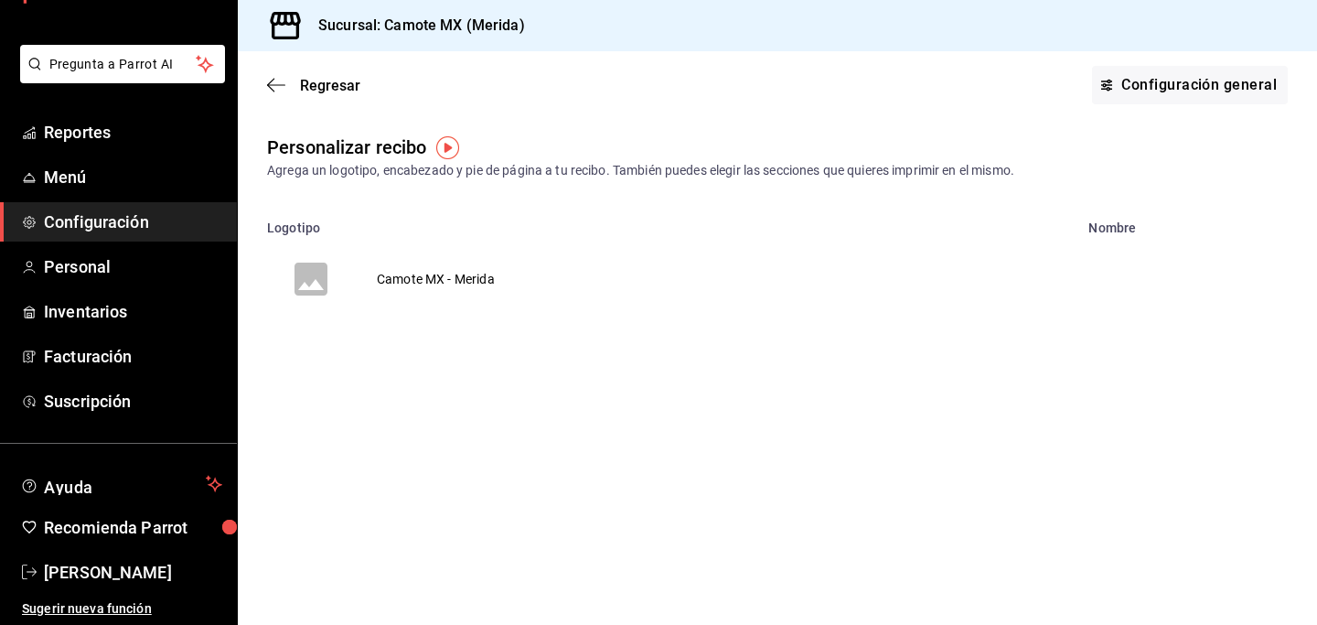
click at [430, 273] on td "Camote MX - Merida" at bounding box center [436, 279] width 162 height 88
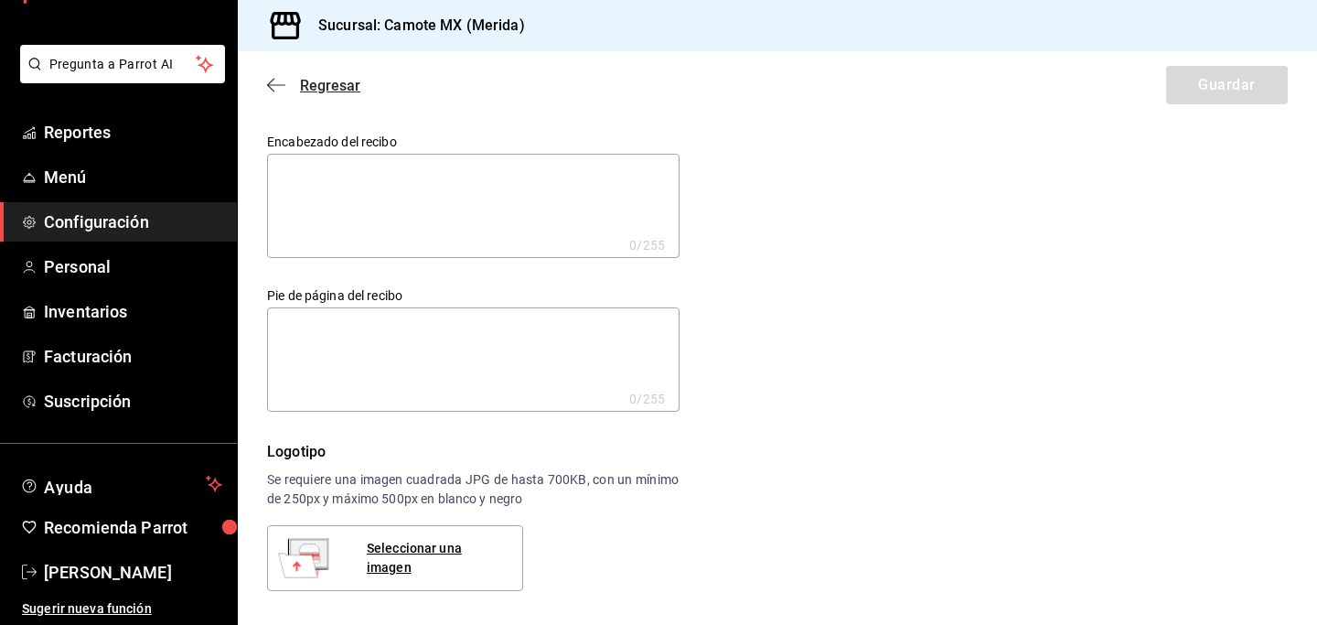
click at [277, 80] on icon "button" at bounding box center [276, 85] width 18 height 16
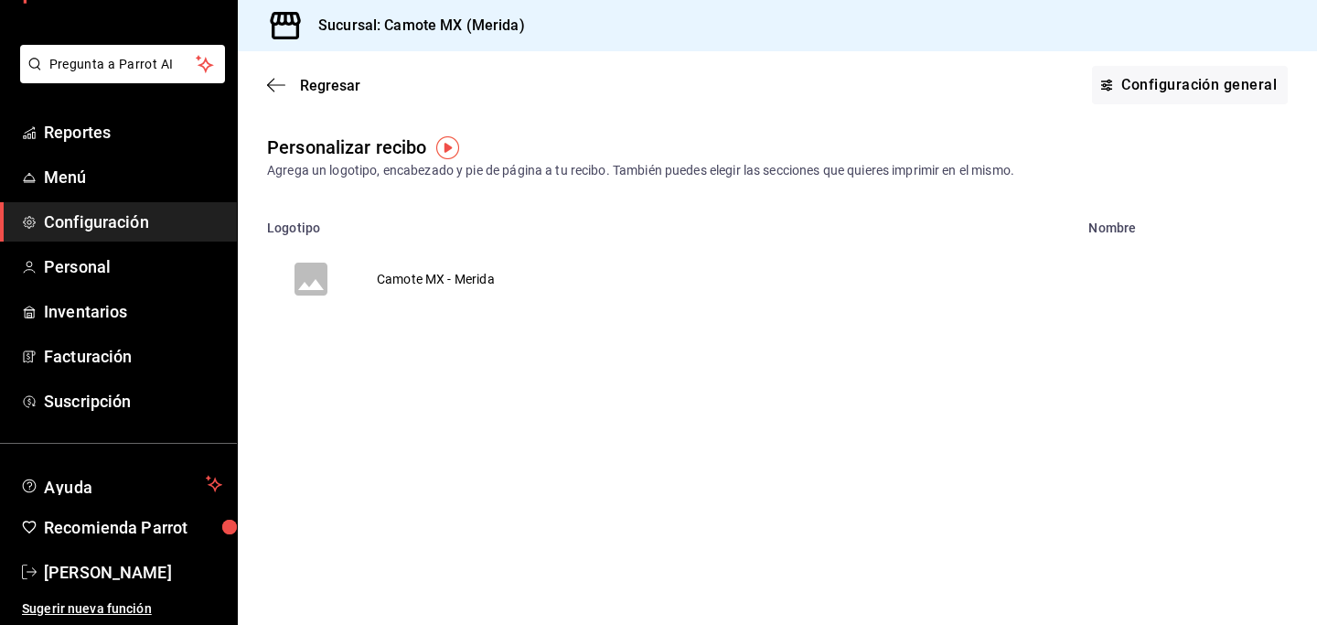
click at [455, 151] on img "button" at bounding box center [447, 147] width 23 height 23
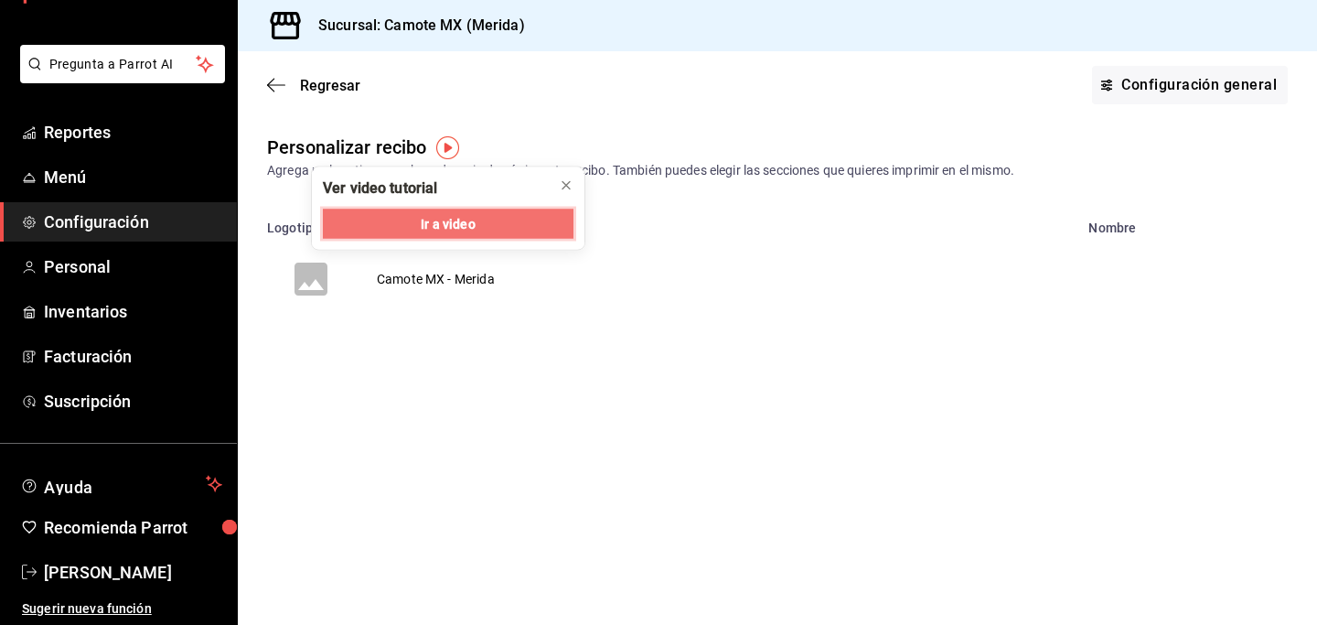
click at [462, 221] on span "Ir a video" at bounding box center [448, 223] width 54 height 19
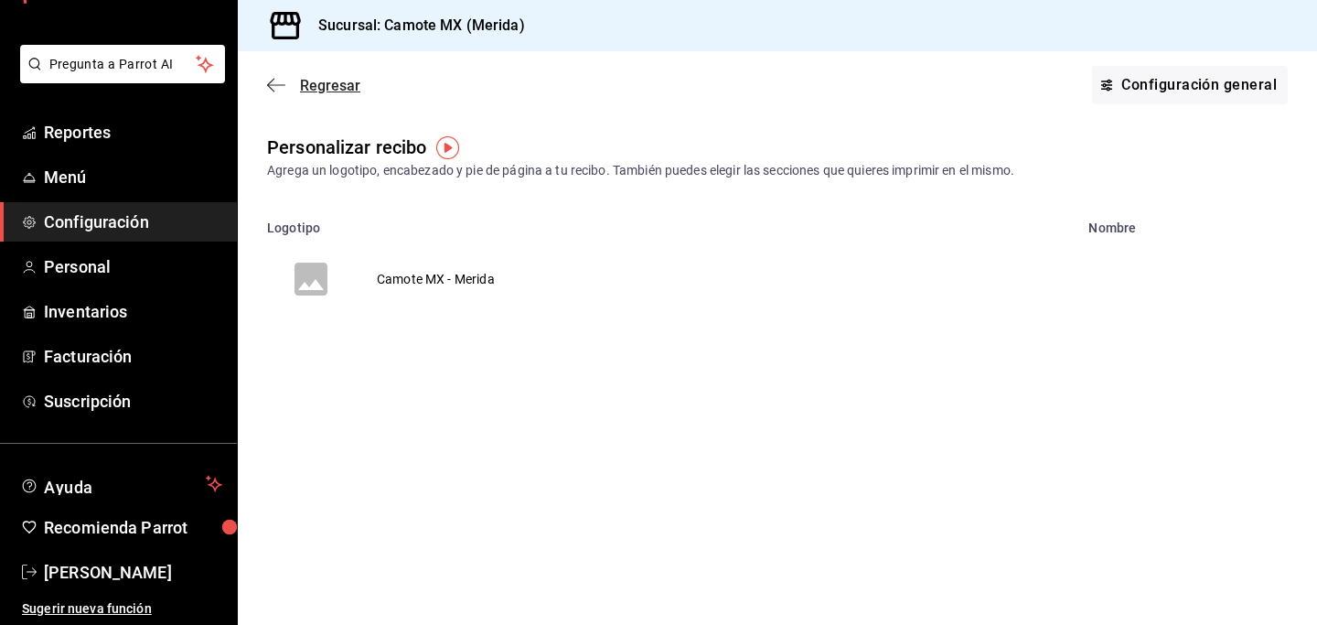
click at [277, 82] on icon "button" at bounding box center [276, 85] width 18 height 16
